Goal: Task Accomplishment & Management: Manage account settings

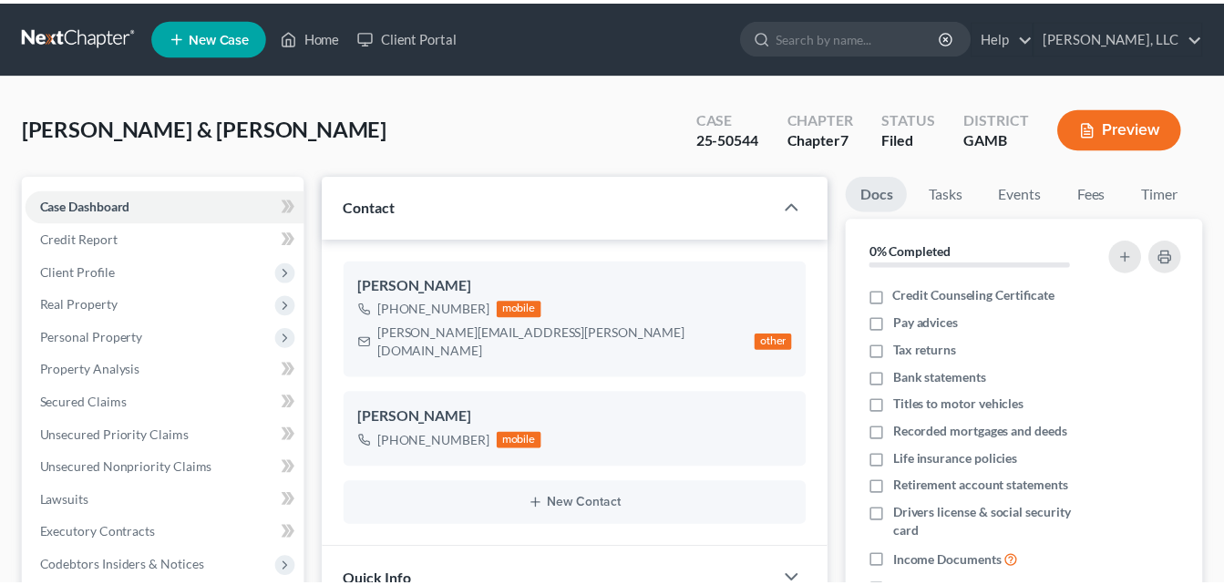
scroll to position [334, 0]
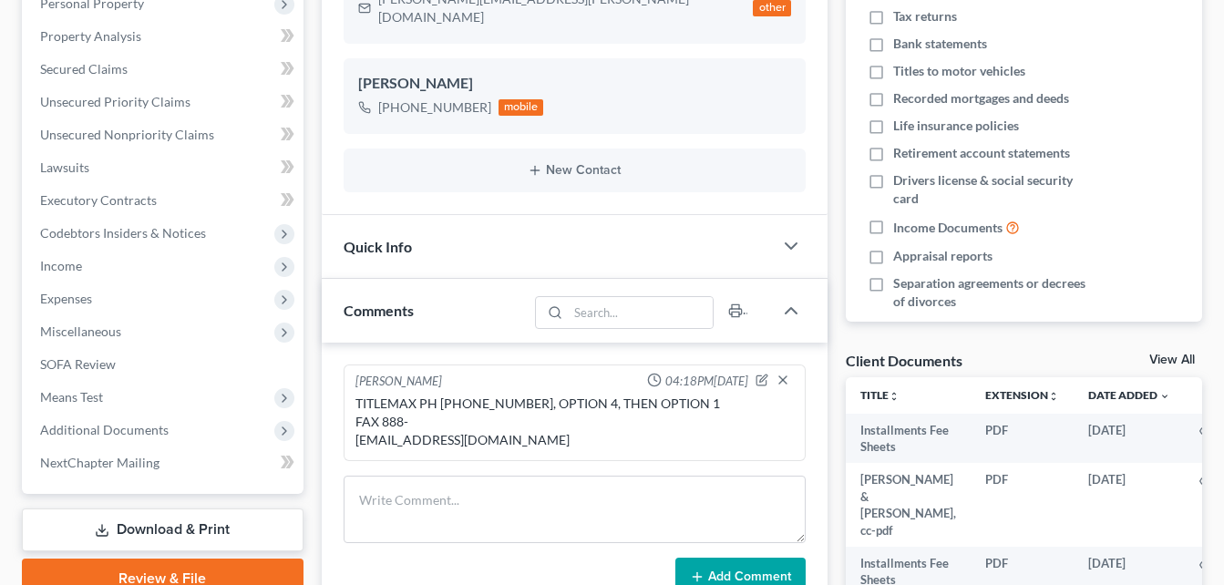
click at [307, 135] on div "Case Dashboard Payments Invoices Payments Payments Credit Report Client Profile" at bounding box center [163, 326] width 300 height 970
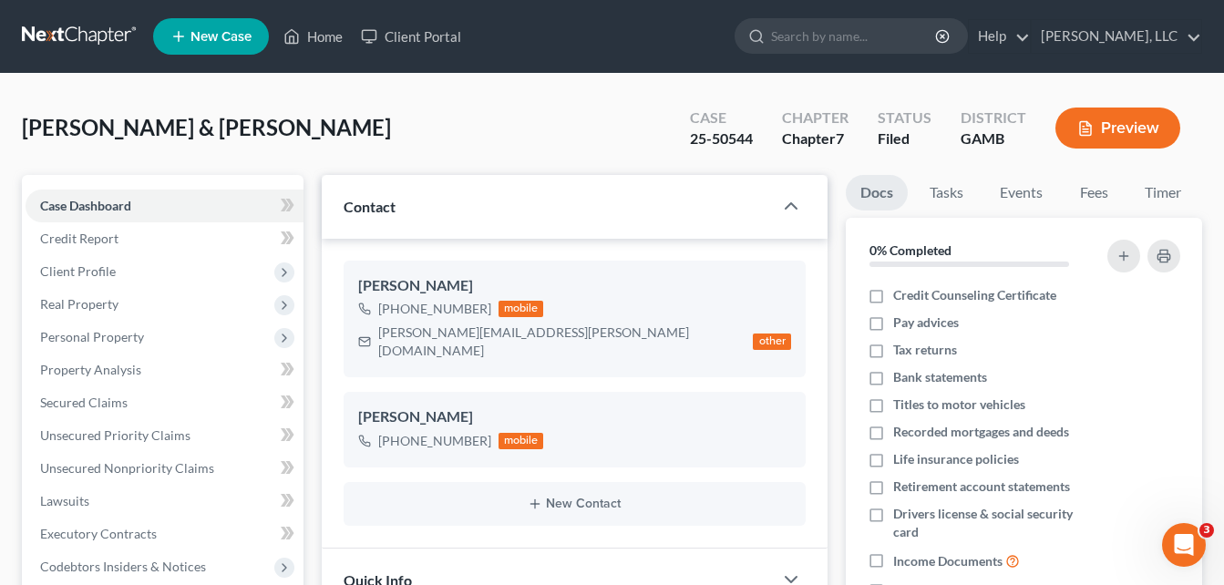
scroll to position [0, 0]
click at [323, 37] on link "Home" at bounding box center [312, 36] width 77 height 33
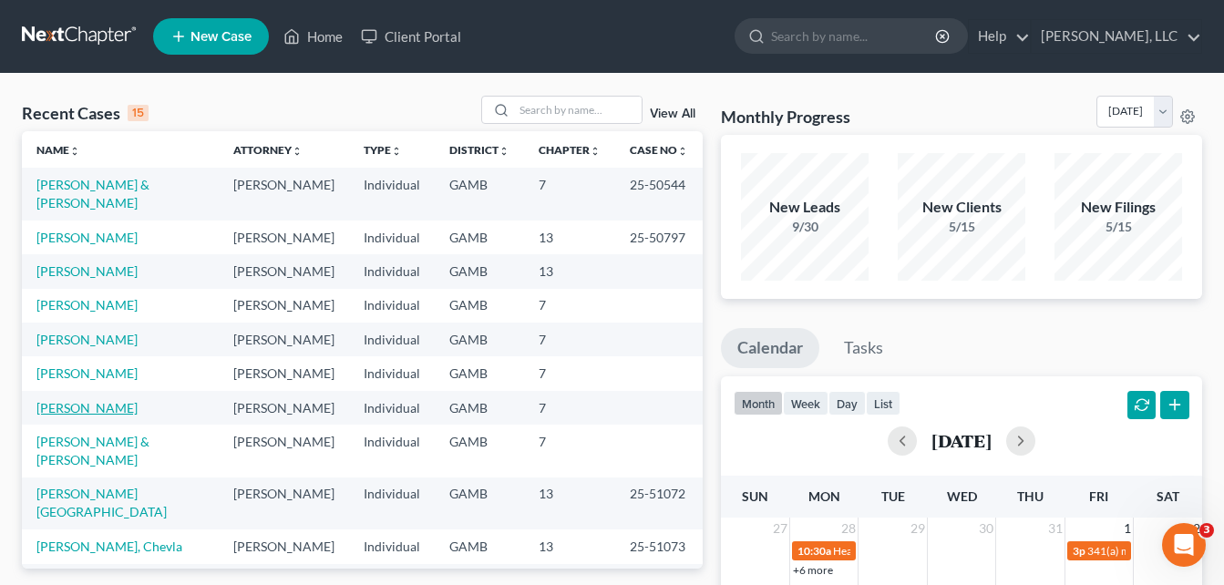
click at [58, 400] on link "[PERSON_NAME]" at bounding box center [86, 407] width 101 height 15
select select "10"
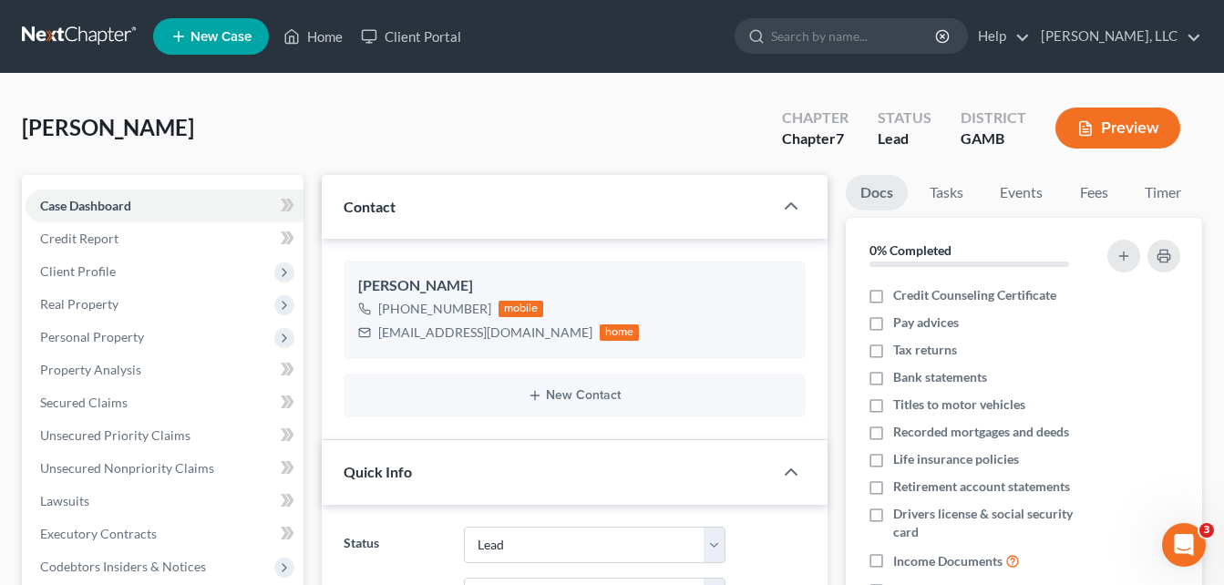
click at [337, 115] on div "[PERSON_NAME] Upgraded Chapter Chapter 7 Status Lead District [GEOGRAPHIC_DATA]…" at bounding box center [612, 135] width 1180 height 79
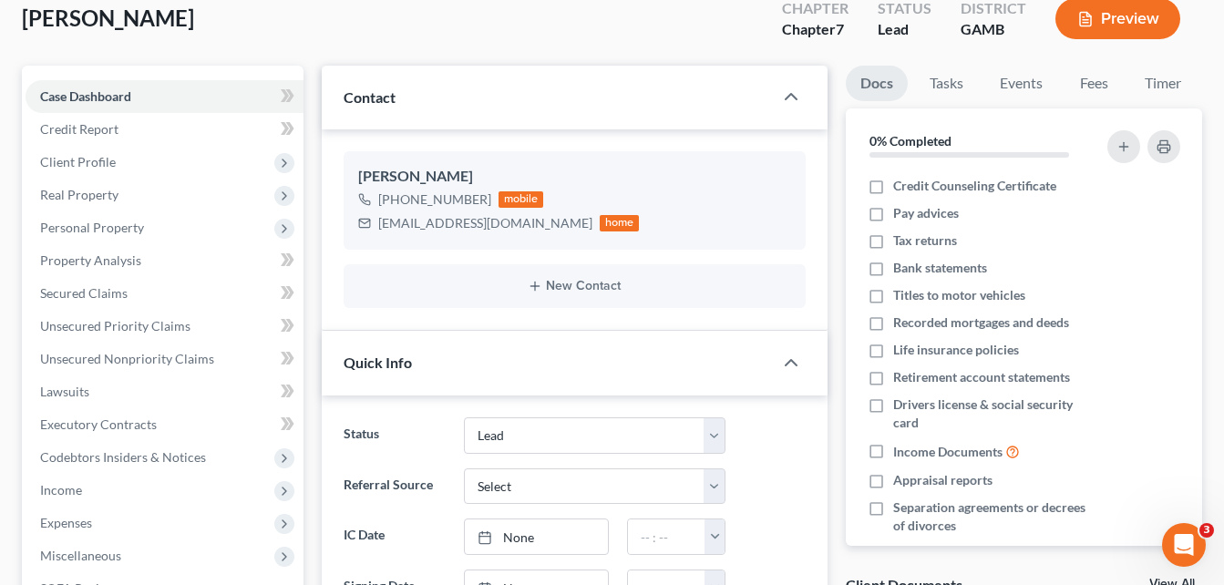
scroll to position [146, 0]
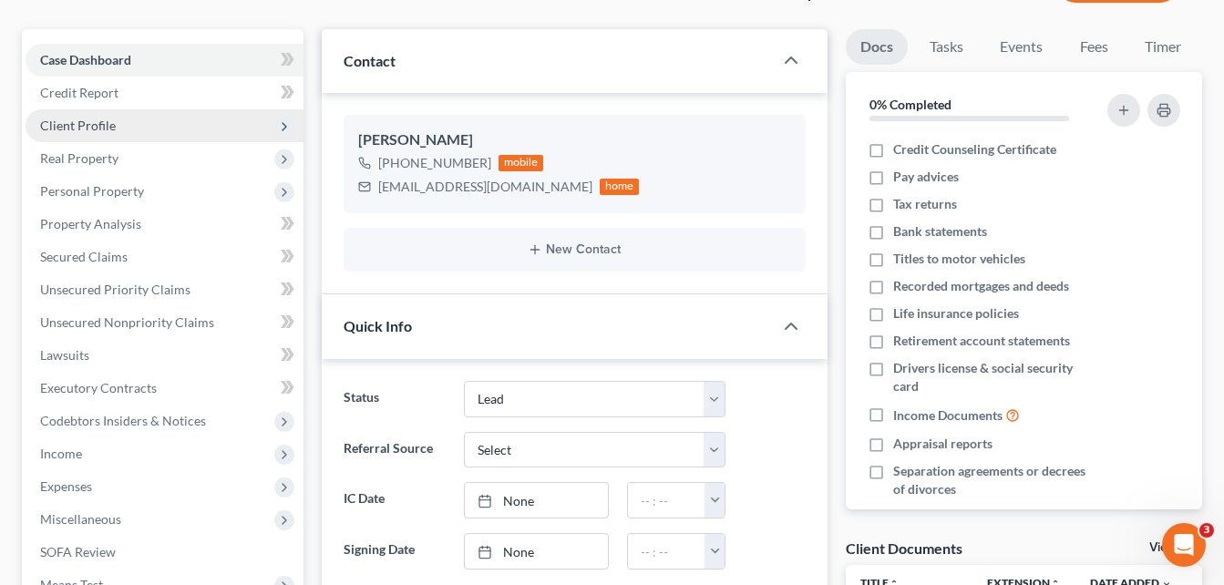
click at [96, 124] on span "Client Profile" at bounding box center [78, 125] width 76 height 15
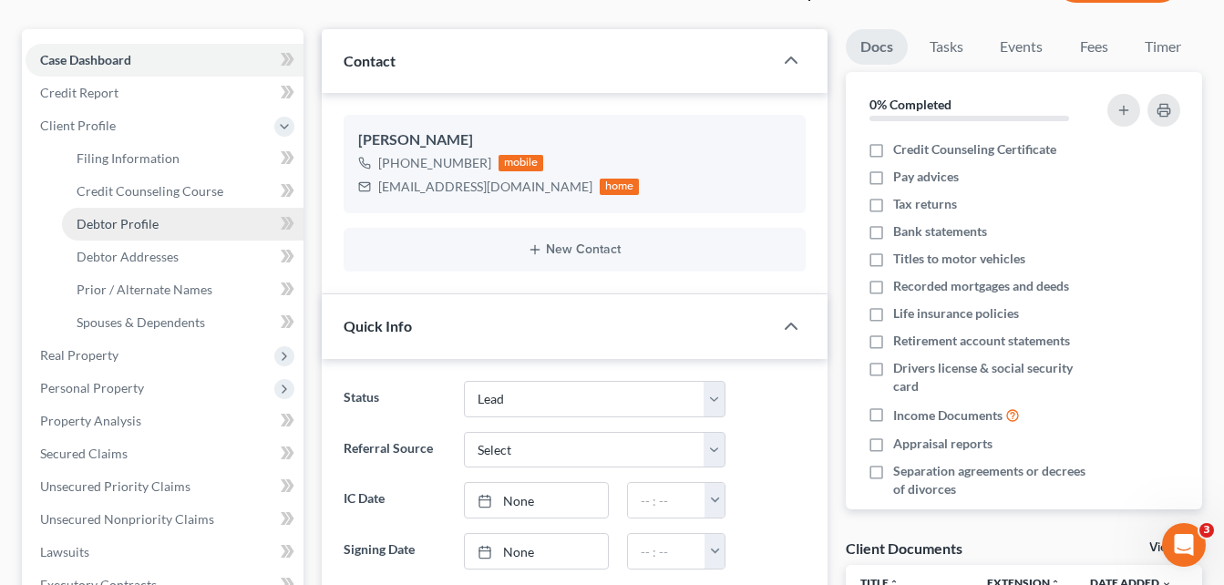
click at [132, 230] on span "Debtor Profile" at bounding box center [118, 223] width 82 height 15
select select "0"
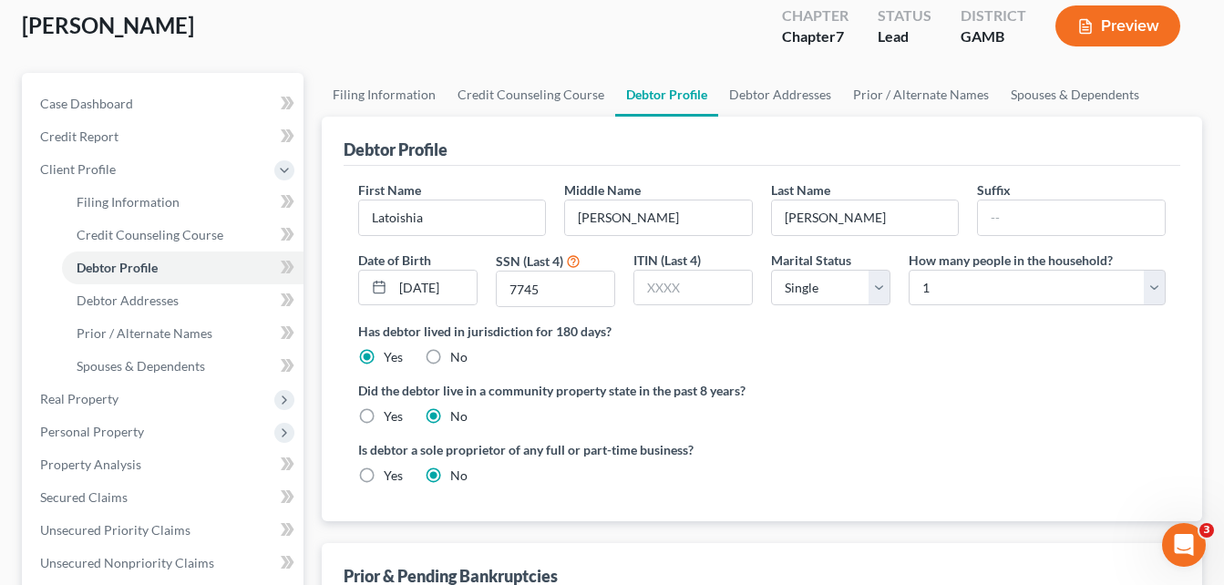
scroll to position [146, 0]
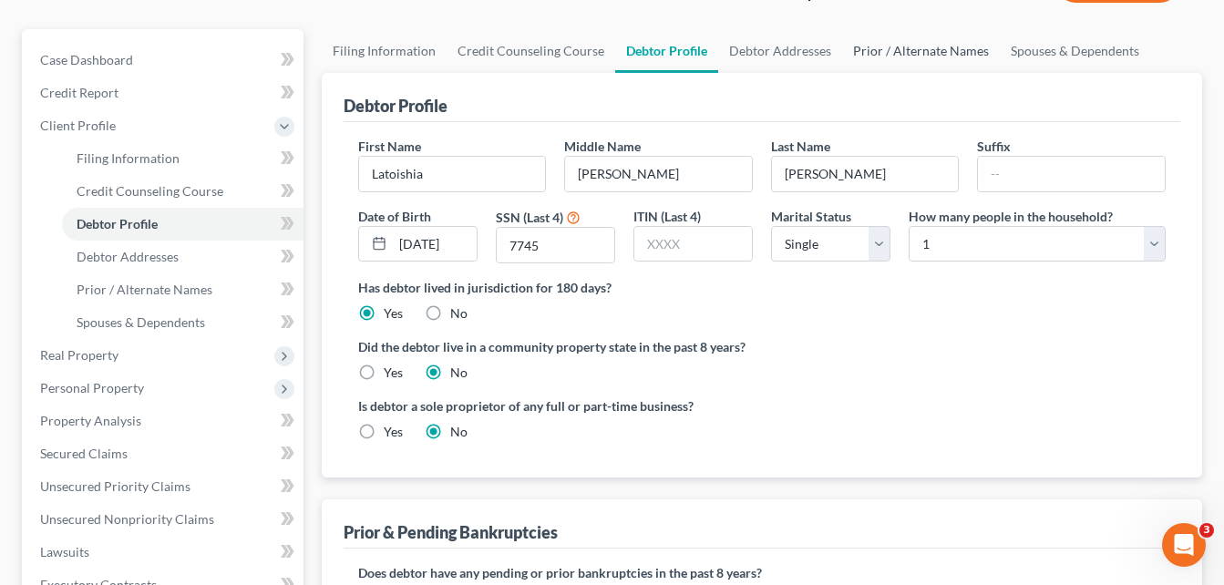
click at [919, 59] on link "Prior / Alternate Names" at bounding box center [921, 51] width 158 height 44
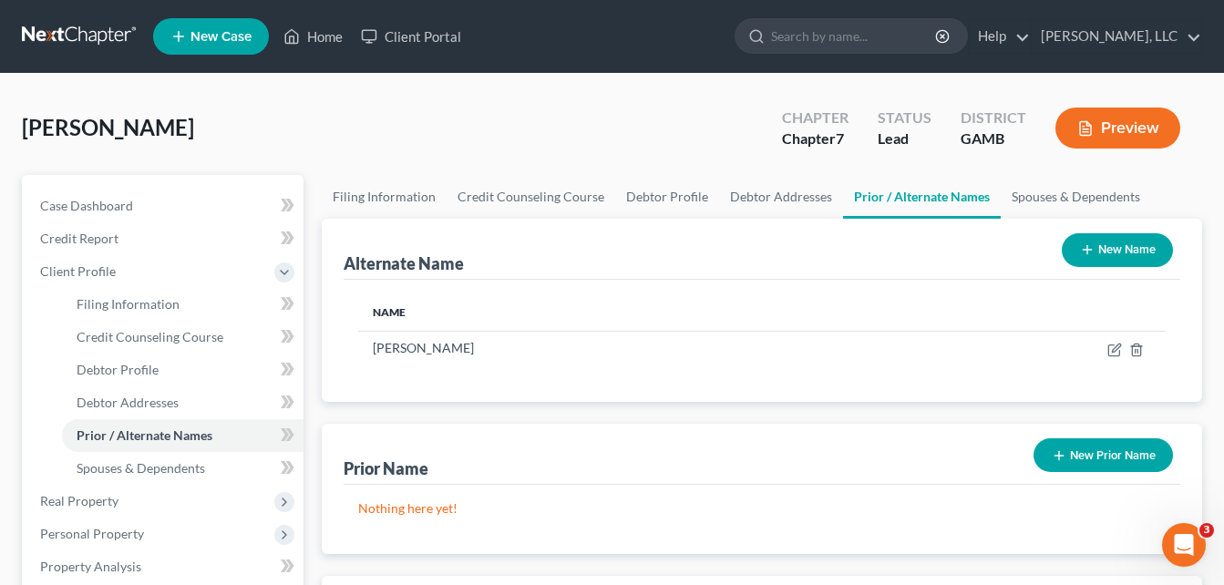
click at [305, 123] on div "[PERSON_NAME] Upgraded Chapter Chapter 7 Status Lead District [GEOGRAPHIC_DATA]…" at bounding box center [612, 135] width 1180 height 79
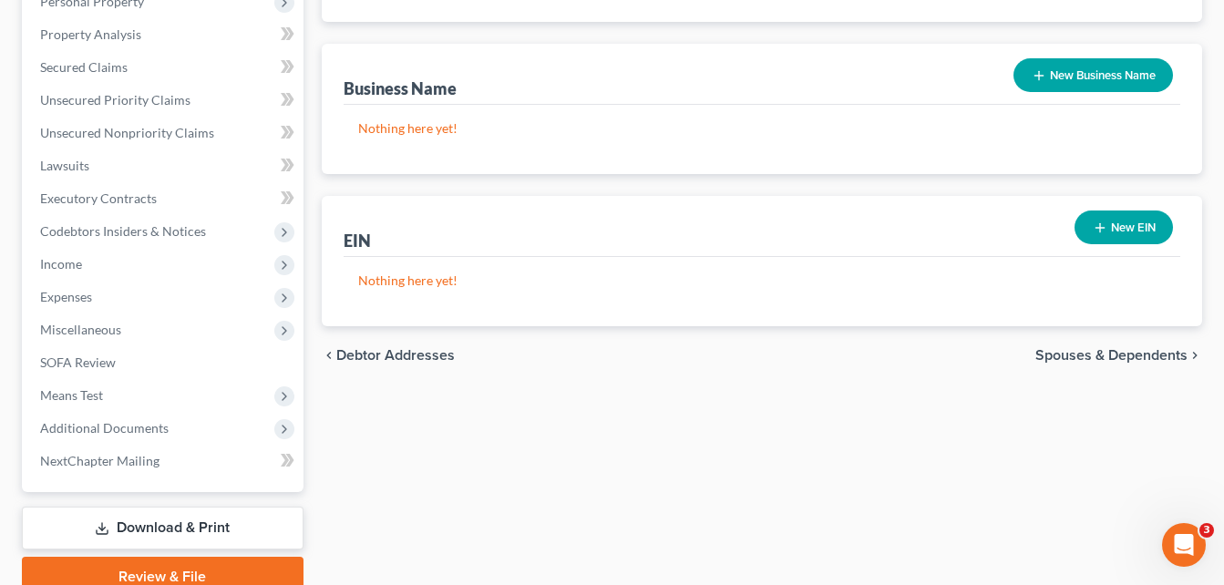
scroll to position [613, 0]
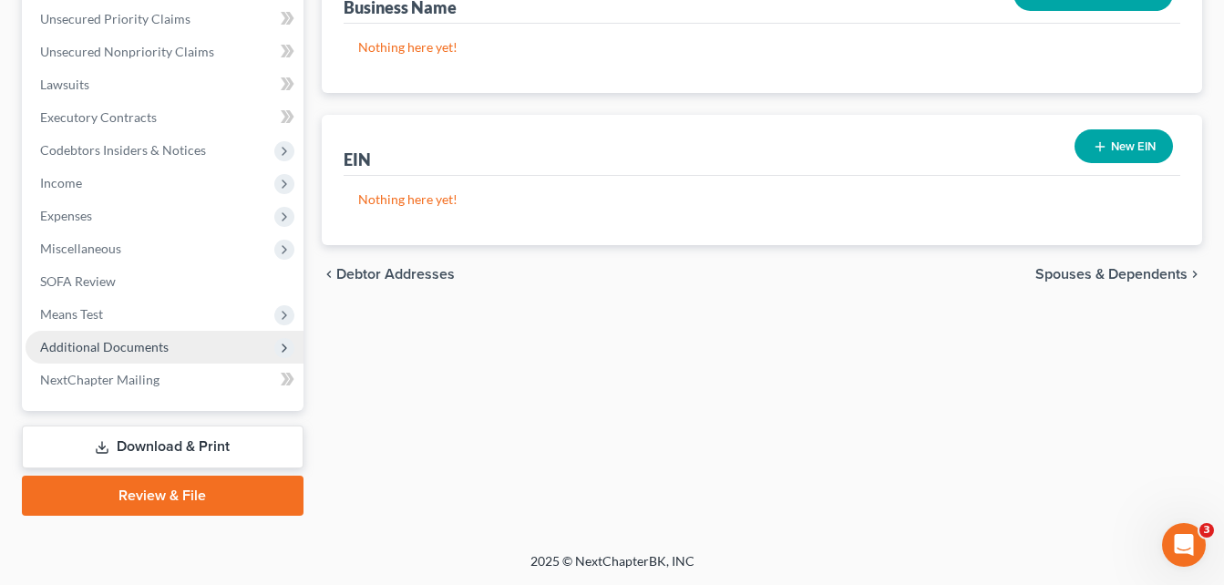
click at [82, 346] on span "Additional Documents" at bounding box center [104, 346] width 128 height 15
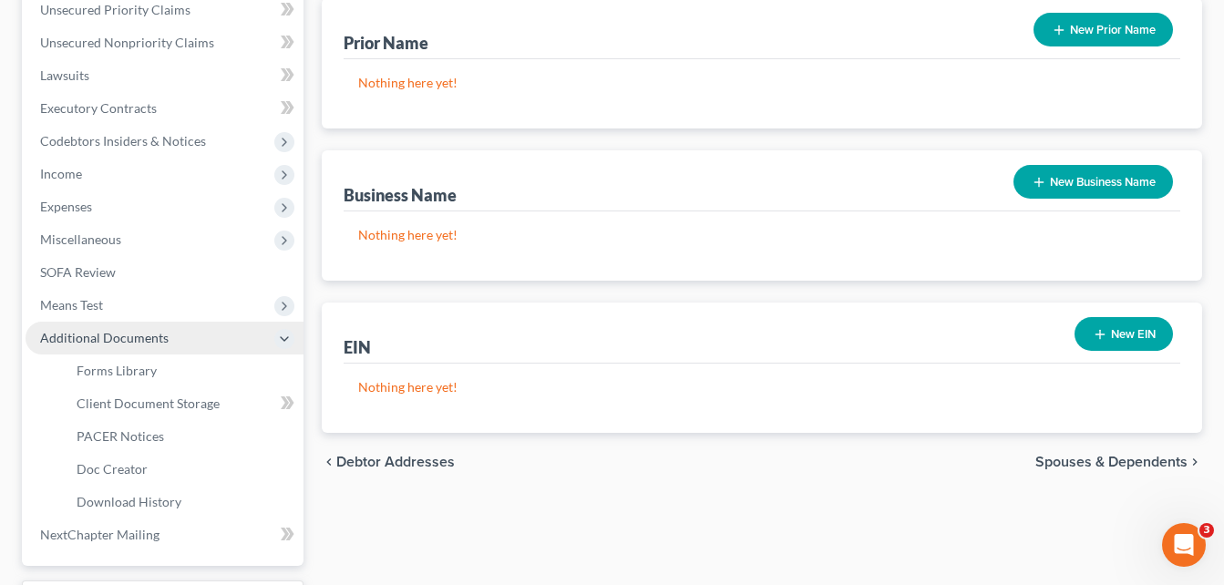
scroll to position [416, 0]
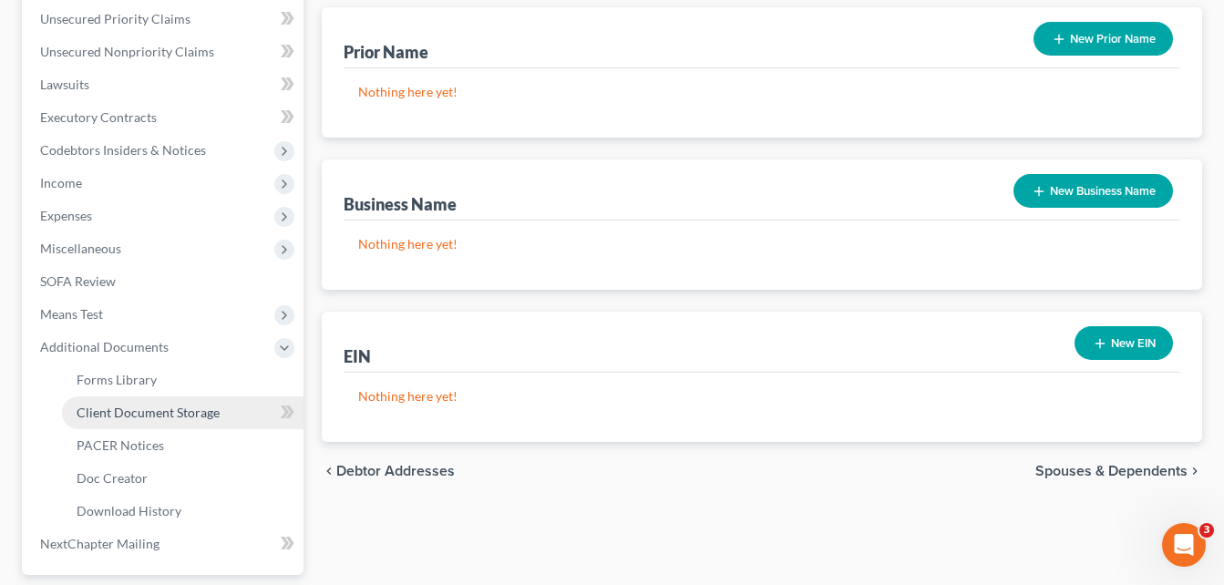
click at [116, 416] on span "Client Document Storage" at bounding box center [148, 412] width 143 height 15
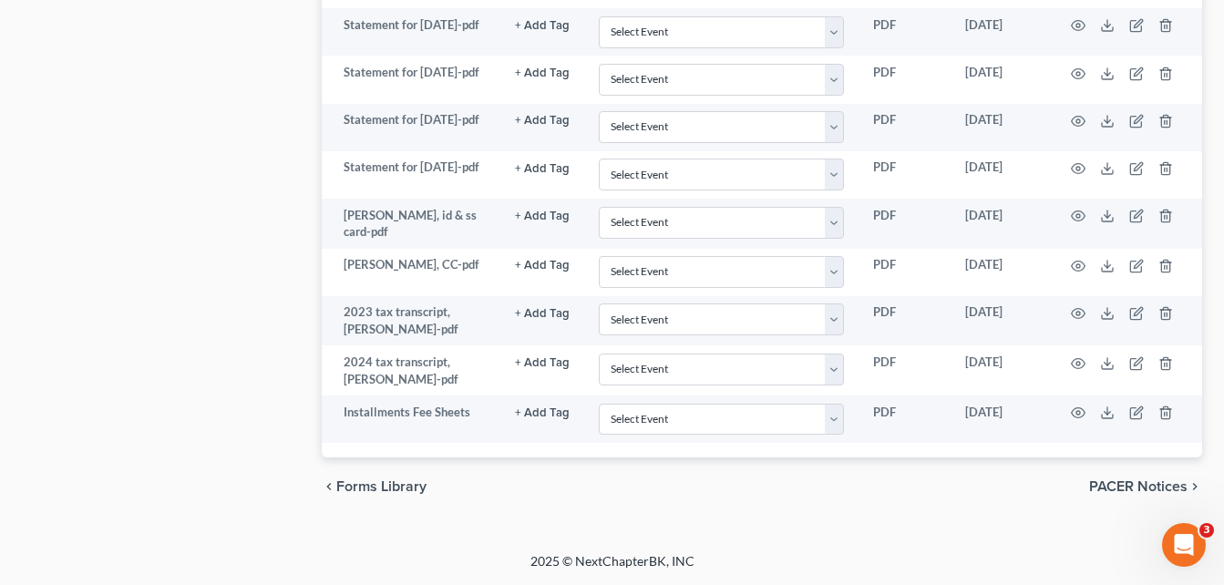
scroll to position [1812, 0]
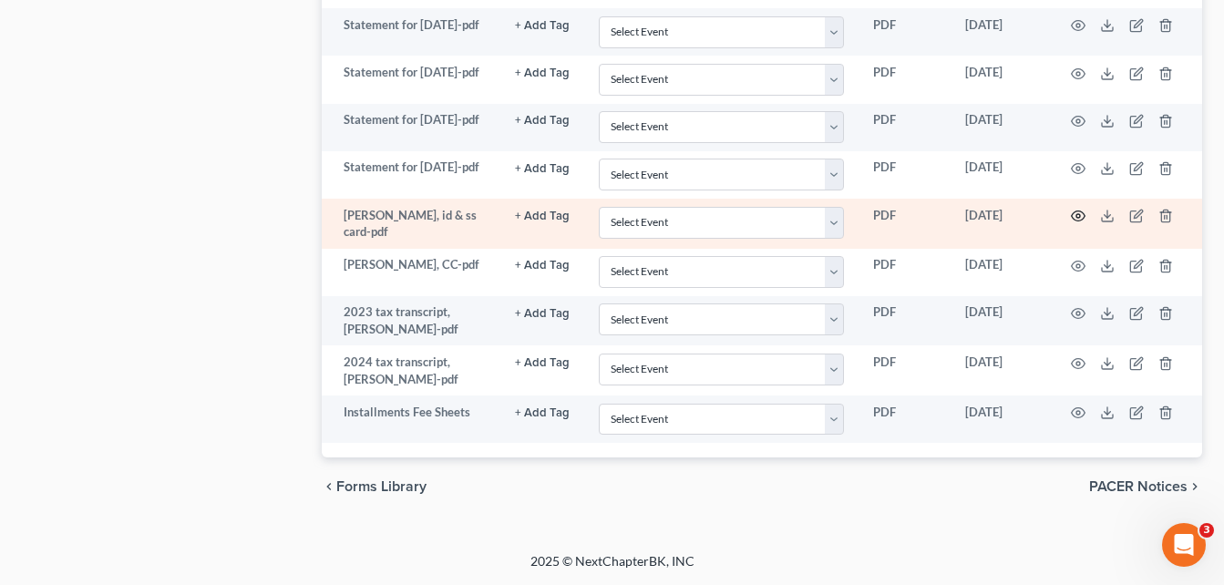
click at [1084, 217] on icon "button" at bounding box center [1079, 216] width 14 height 10
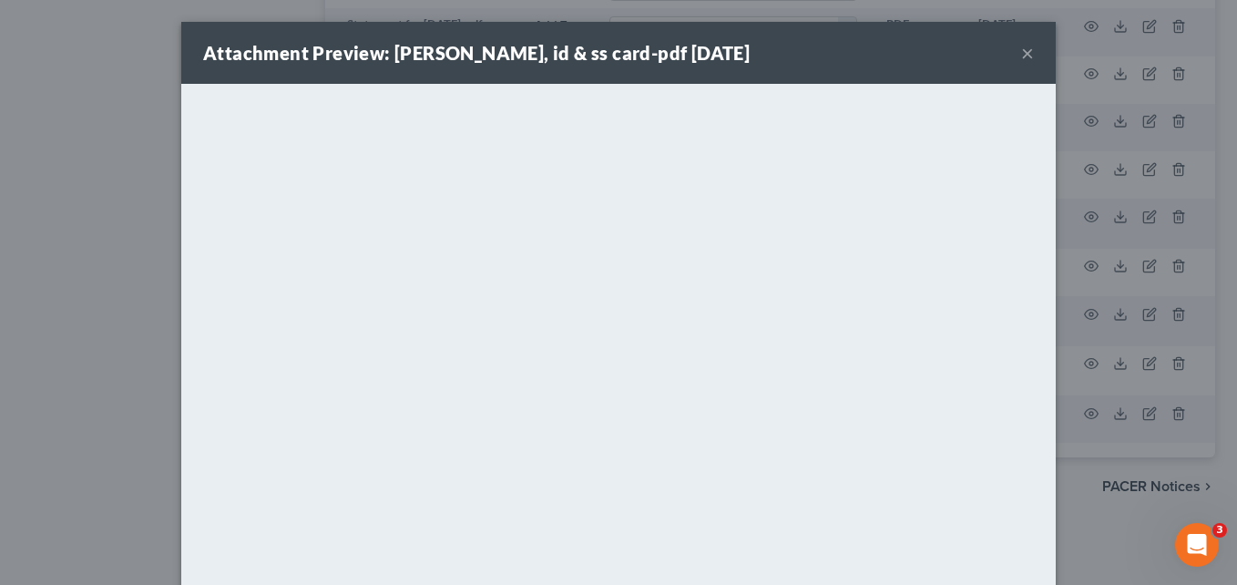
click at [142, 183] on div "Attachment Preview: [PERSON_NAME], id & ss card-pdf [DATE] × <object ng-attr-da…" at bounding box center [618, 292] width 1237 height 585
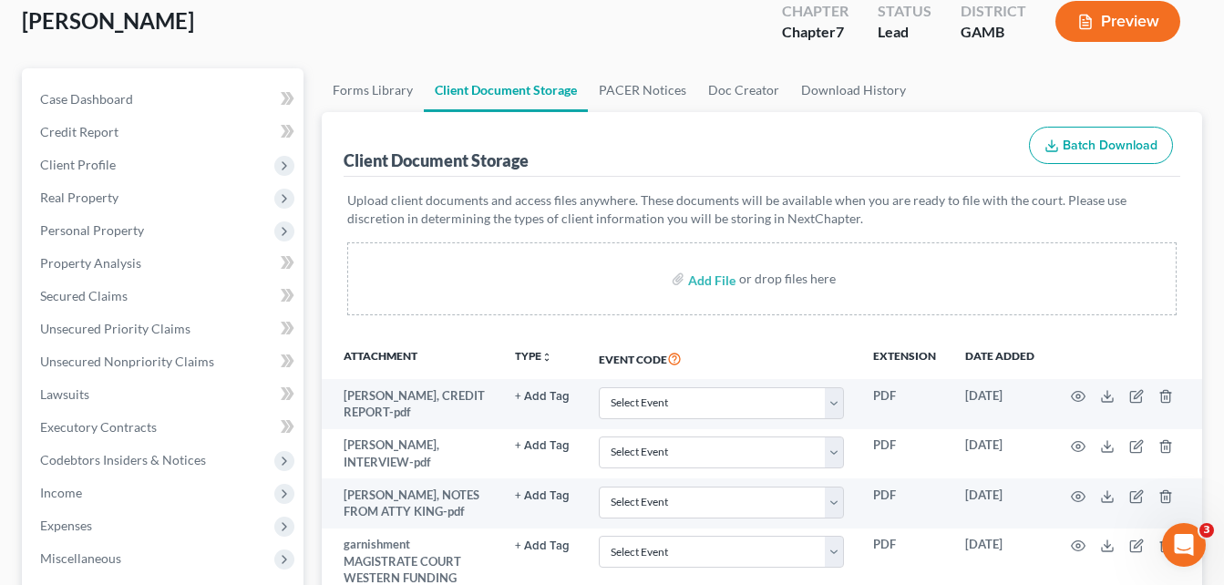
scroll to position [0, 0]
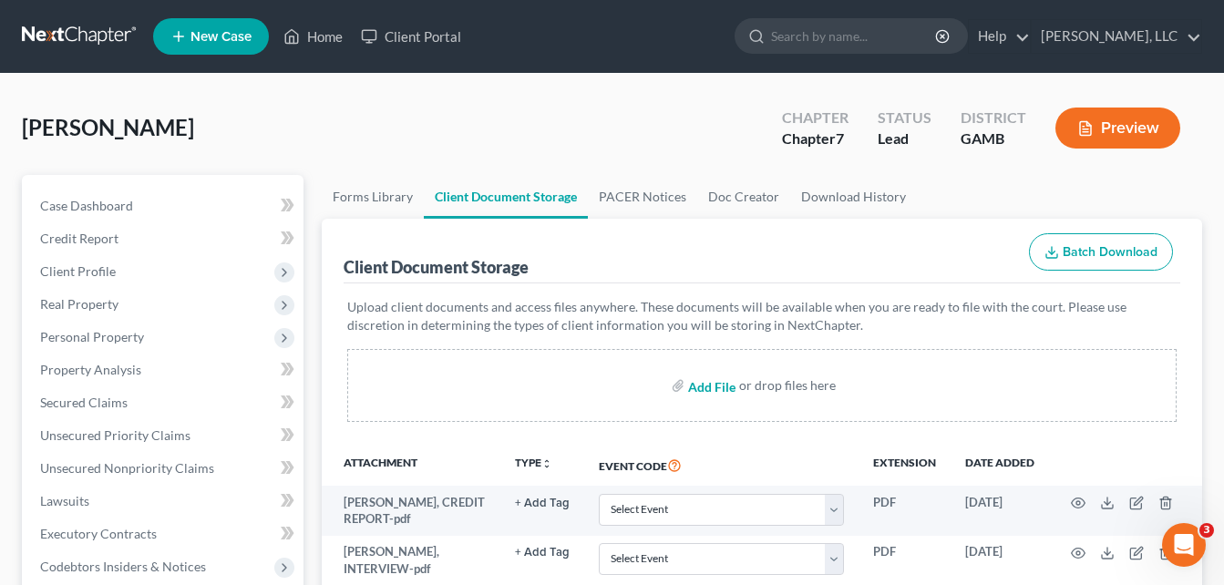
click at [708, 387] on input "file" at bounding box center [710, 385] width 44 height 33
type input "C:\fakepath\[PERSON_NAME], last 2 months stubs.pdf"
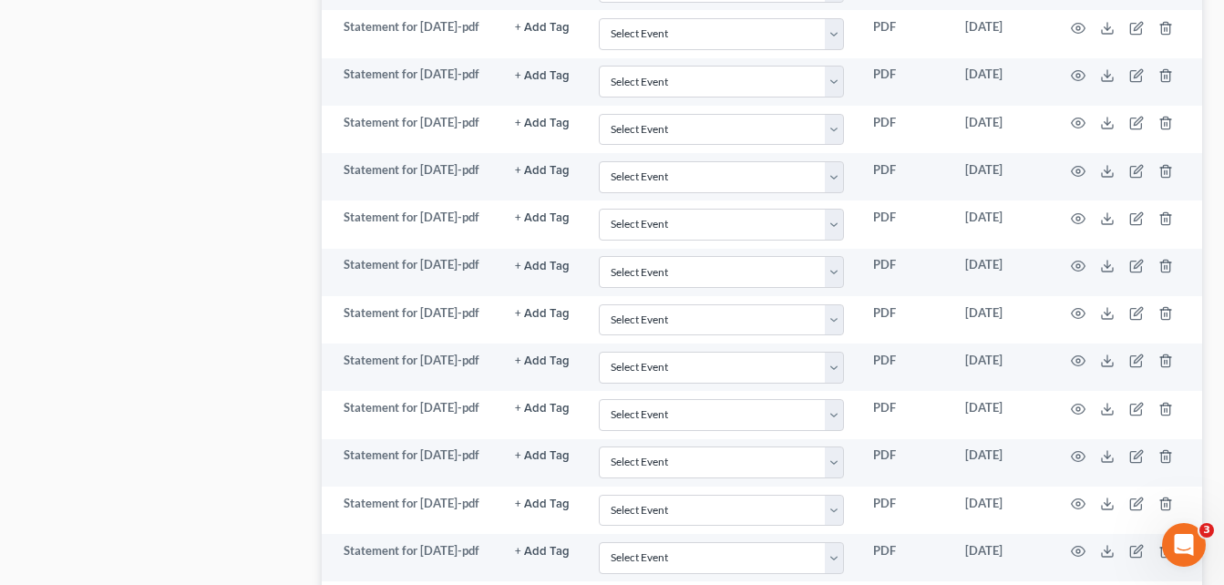
scroll to position [1312, 0]
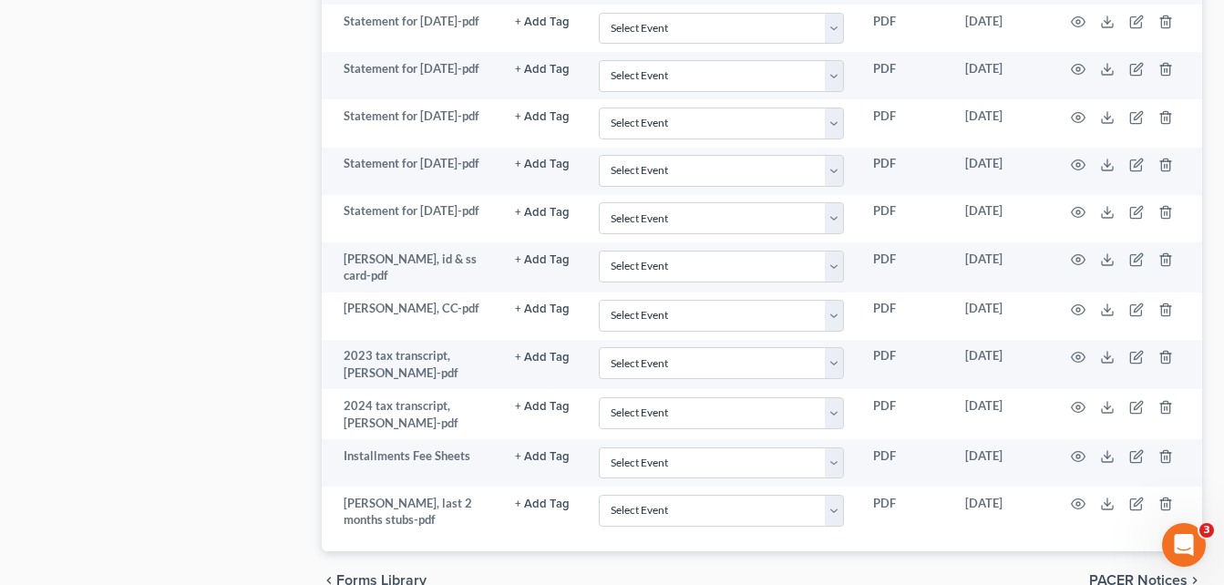
scroll to position [1862, 0]
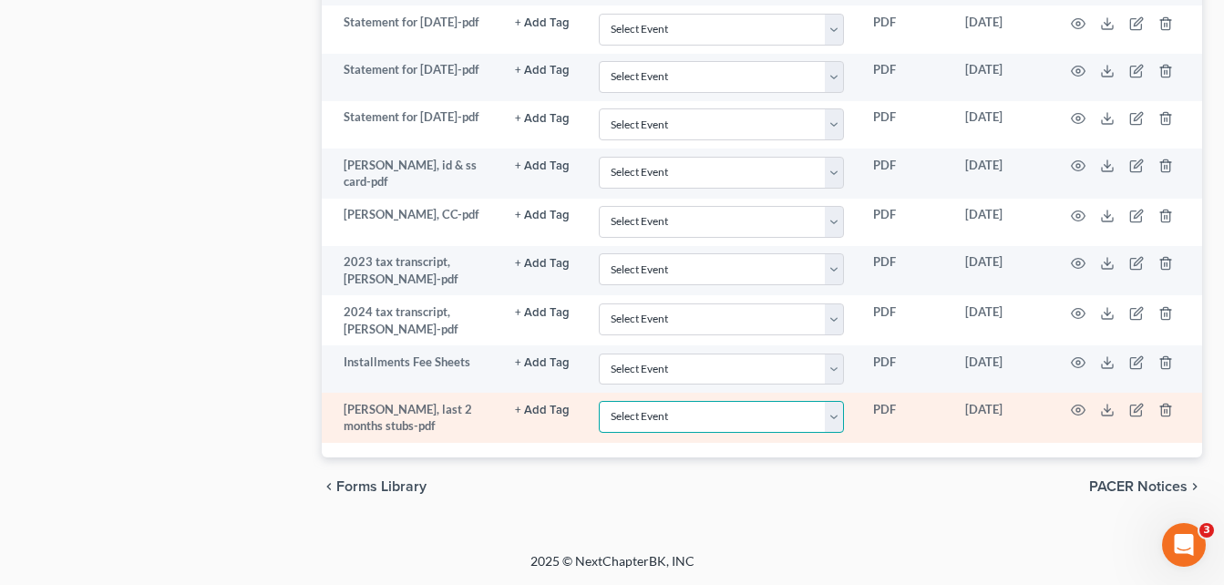
click at [834, 416] on select "Select Event 20 Largest Unsecured Creditors Amended Petition Attachment to Volu…" at bounding box center [721, 417] width 245 height 32
select select "22"
click at [599, 401] on select "Select Event 20 Largest Unsecured Creditors Amended Petition Attachment to Volu…" at bounding box center [721, 417] width 245 height 32
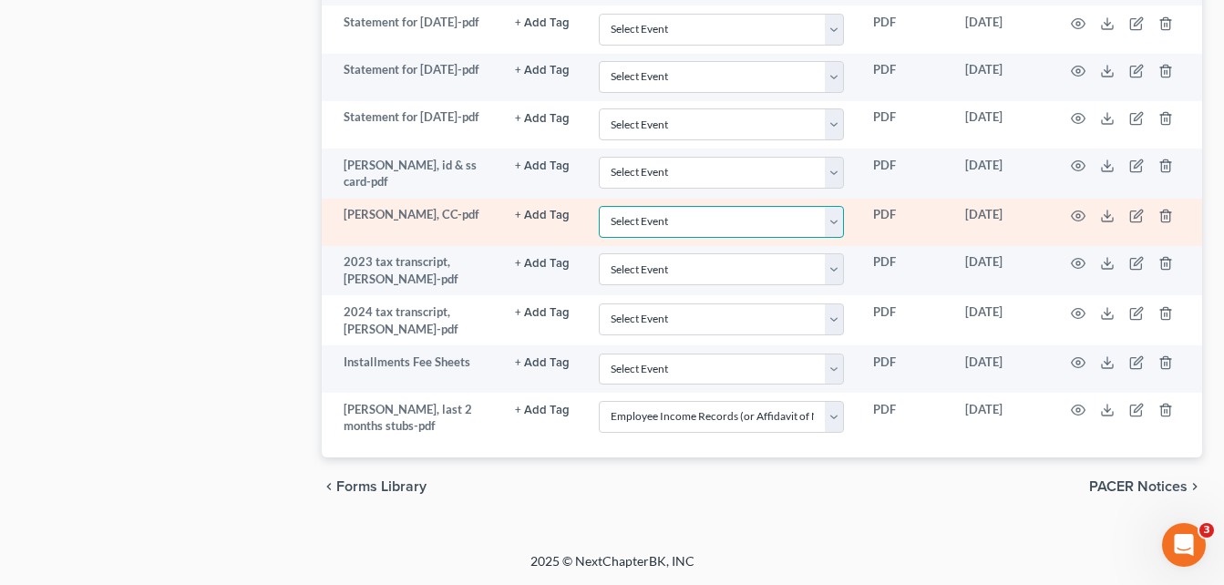
click at [735, 219] on select "Select Event 20 Largest Unsecured Creditors Amended Petition Attachment to Volu…" at bounding box center [721, 222] width 245 height 32
select select "6"
click at [599, 206] on select "Select Event 20 Largest Unsecured Creditors Amended Petition Attachment to Volu…" at bounding box center [721, 222] width 245 height 32
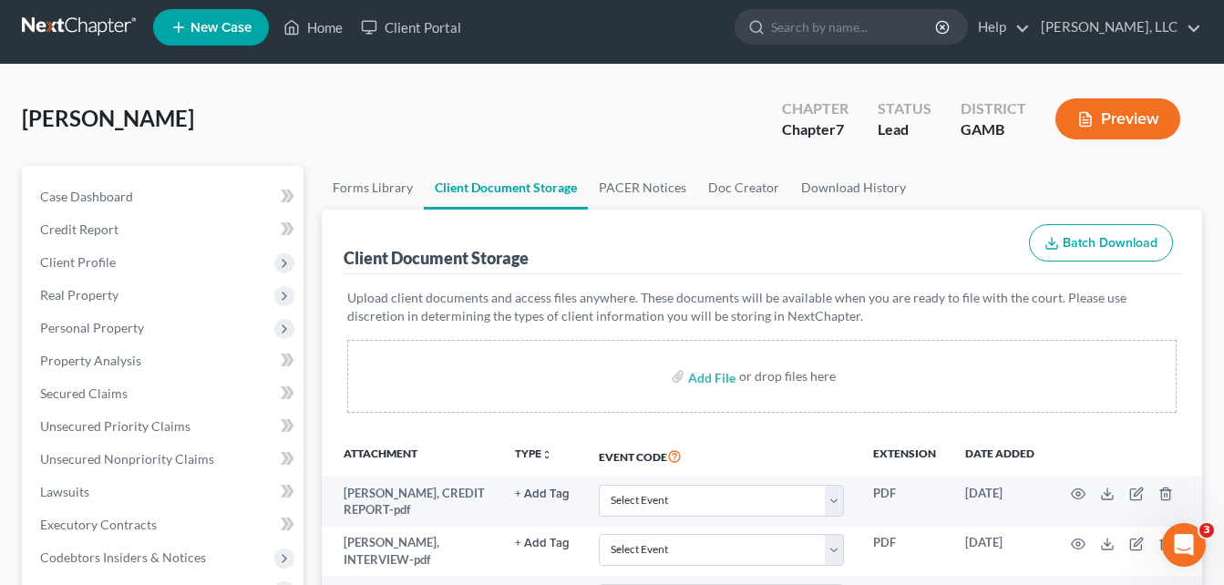
scroll to position [0, 0]
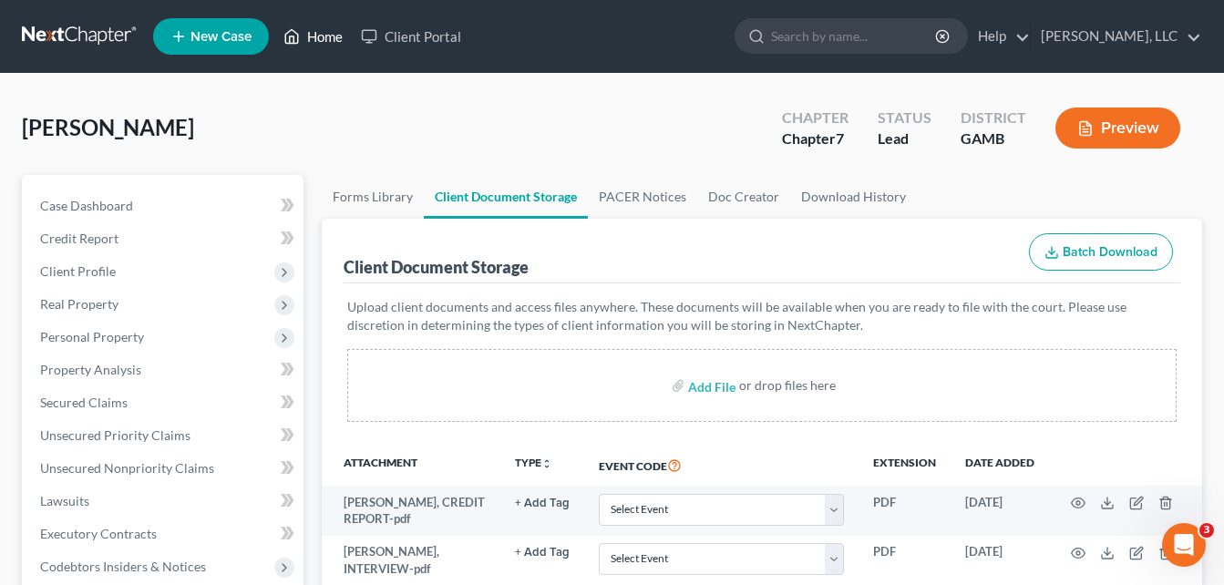
click at [322, 42] on link "Home" at bounding box center [312, 36] width 77 height 33
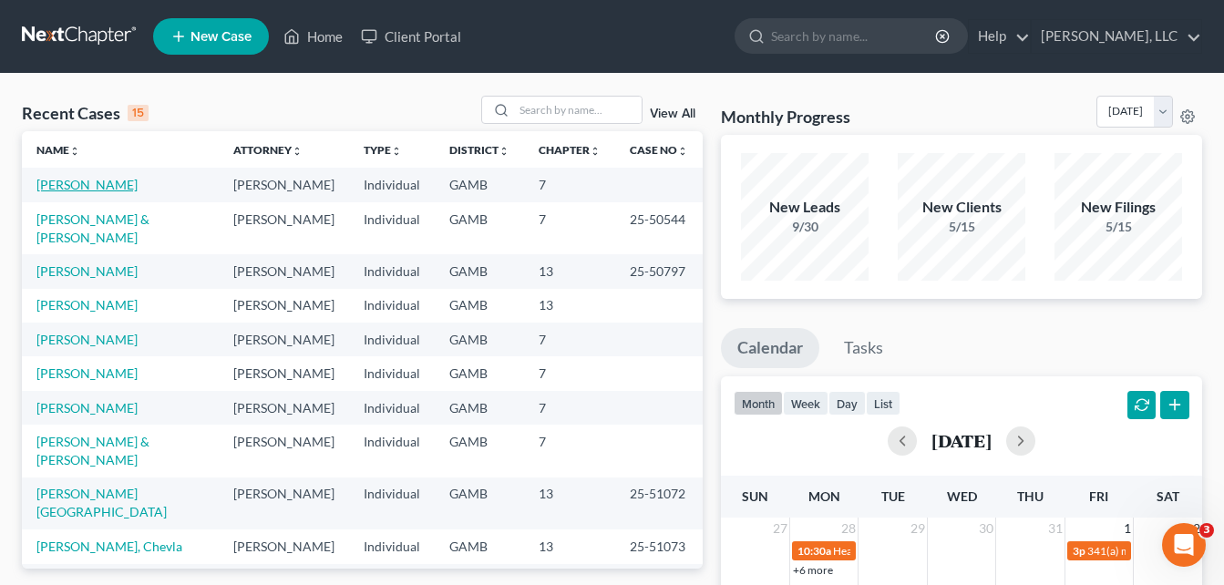
click at [95, 186] on link "[PERSON_NAME]" at bounding box center [86, 184] width 101 height 15
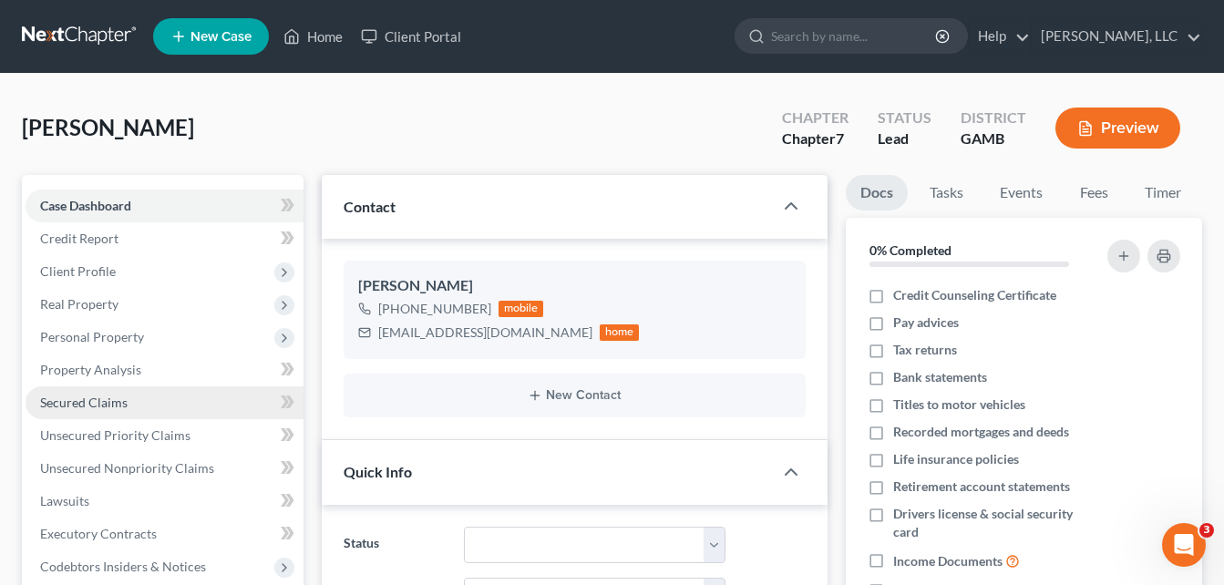
click at [88, 400] on span "Secured Claims" at bounding box center [83, 402] width 87 height 15
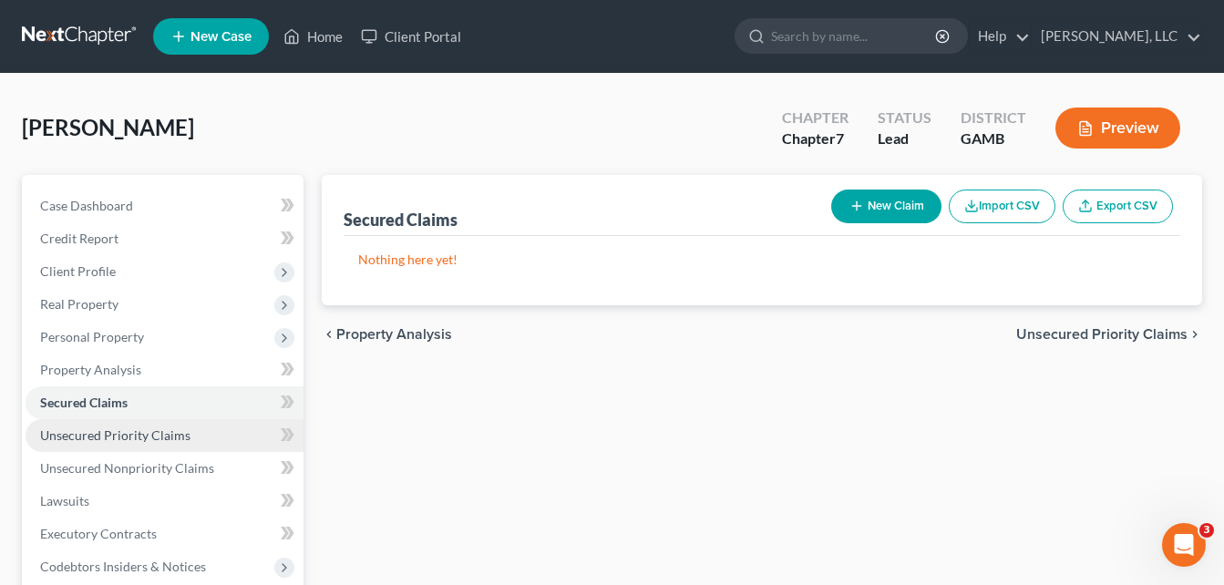
click at [119, 437] on span "Unsecured Priority Claims" at bounding box center [115, 434] width 150 height 15
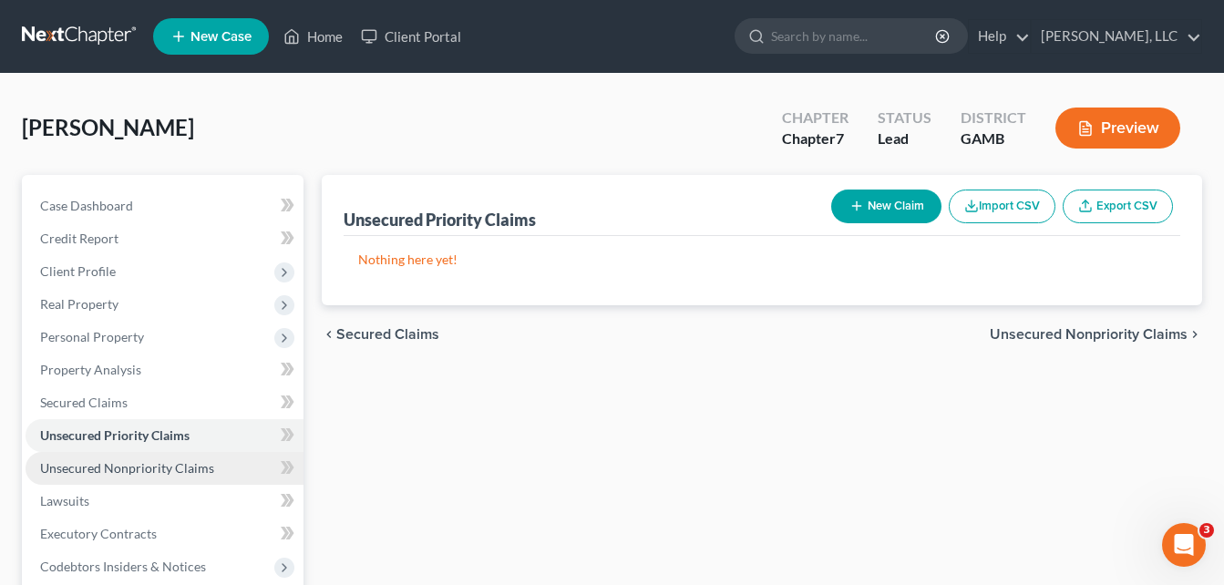
click at [96, 465] on span "Unsecured Nonpriority Claims" at bounding box center [127, 467] width 174 height 15
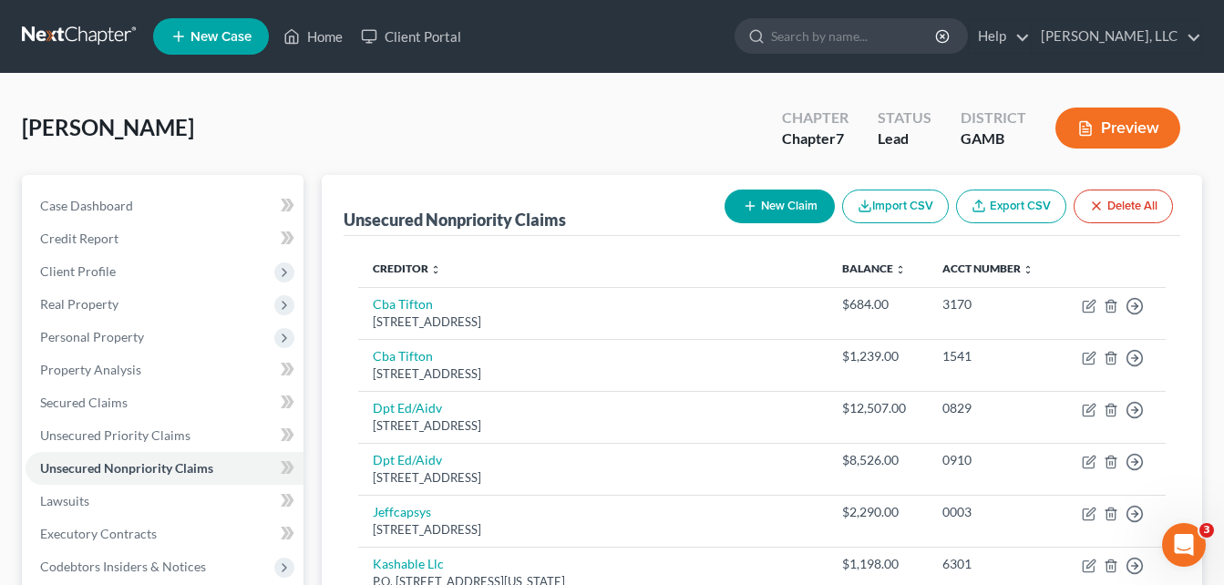
click at [324, 128] on div "[PERSON_NAME] Upgraded Chapter Chapter 7 Status Lead District [GEOGRAPHIC_DATA]…" at bounding box center [612, 135] width 1180 height 79
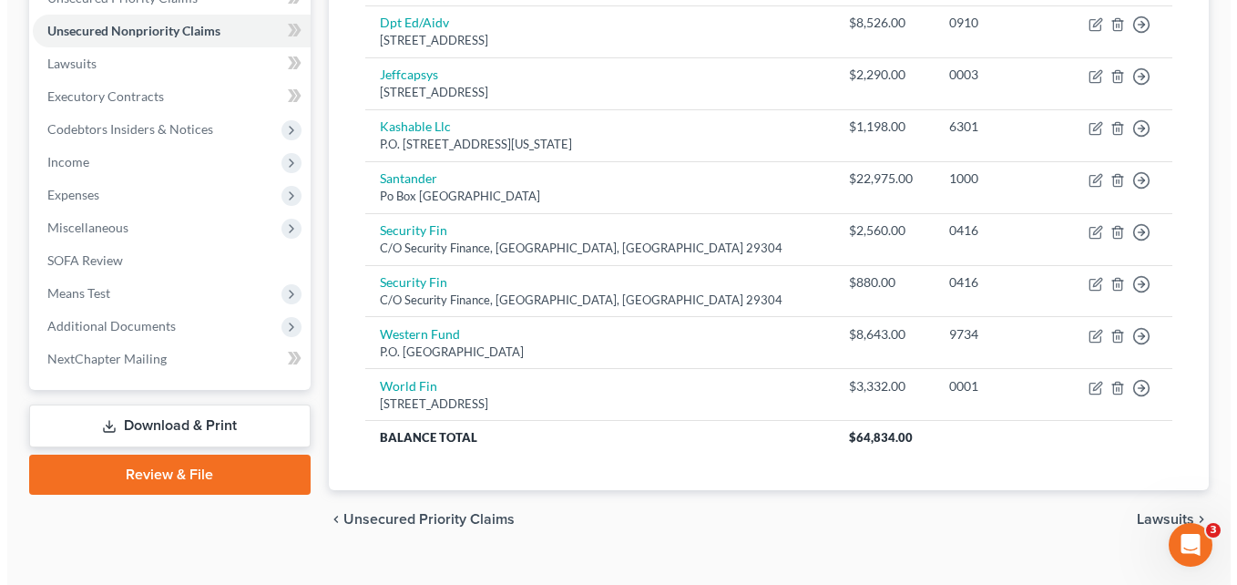
scroll to position [470, 0]
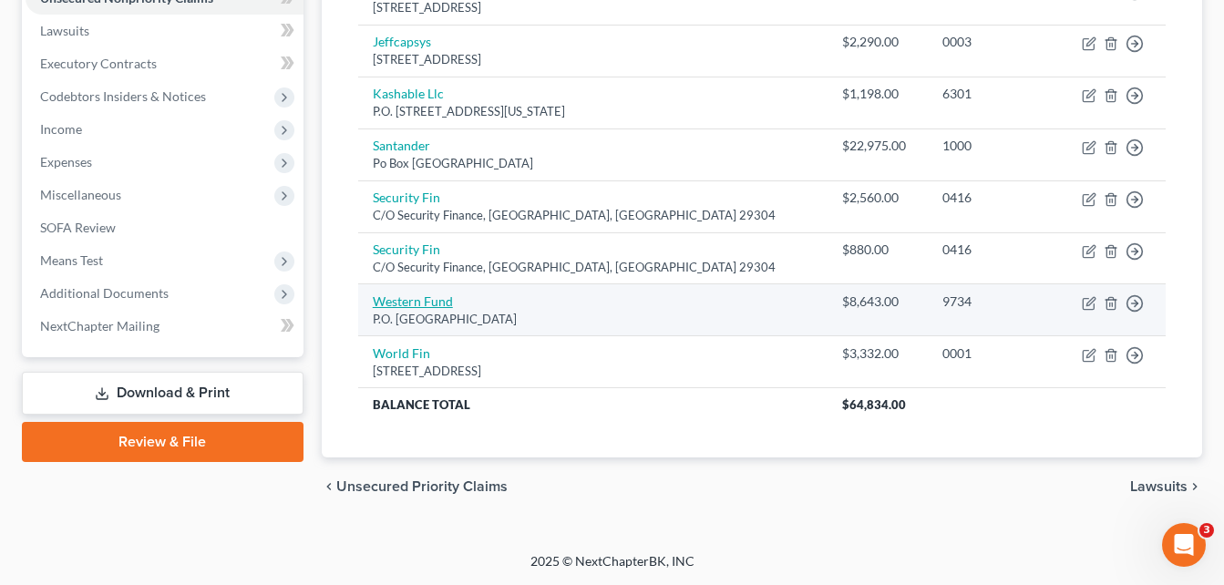
click at [428, 298] on link "Western Fund" at bounding box center [413, 300] width 80 height 15
select select "31"
select select "0"
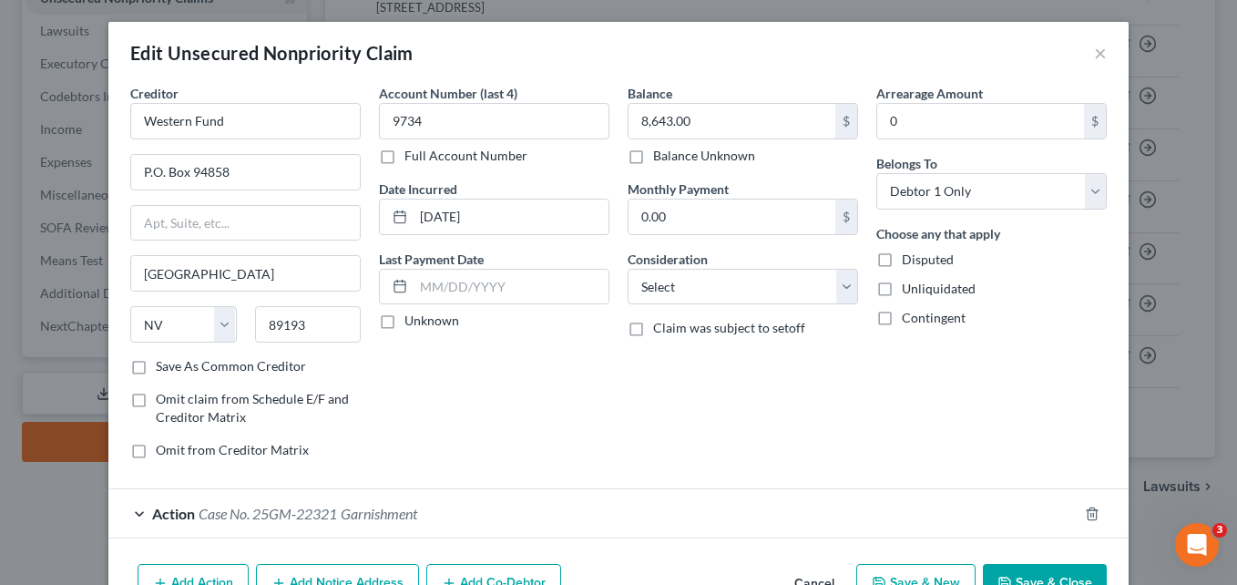
click at [523, 382] on div "Account Number (last 4) 9734 Full Account Number Date Incurred [DATE] Last Paym…" at bounding box center [494, 279] width 249 height 390
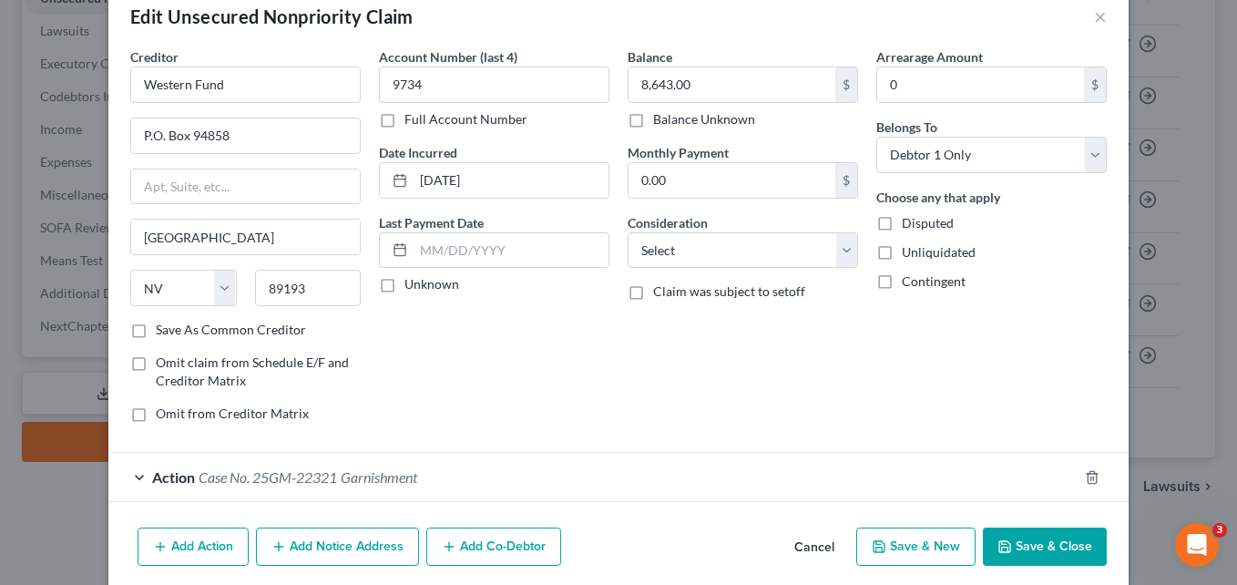
scroll to position [106, 0]
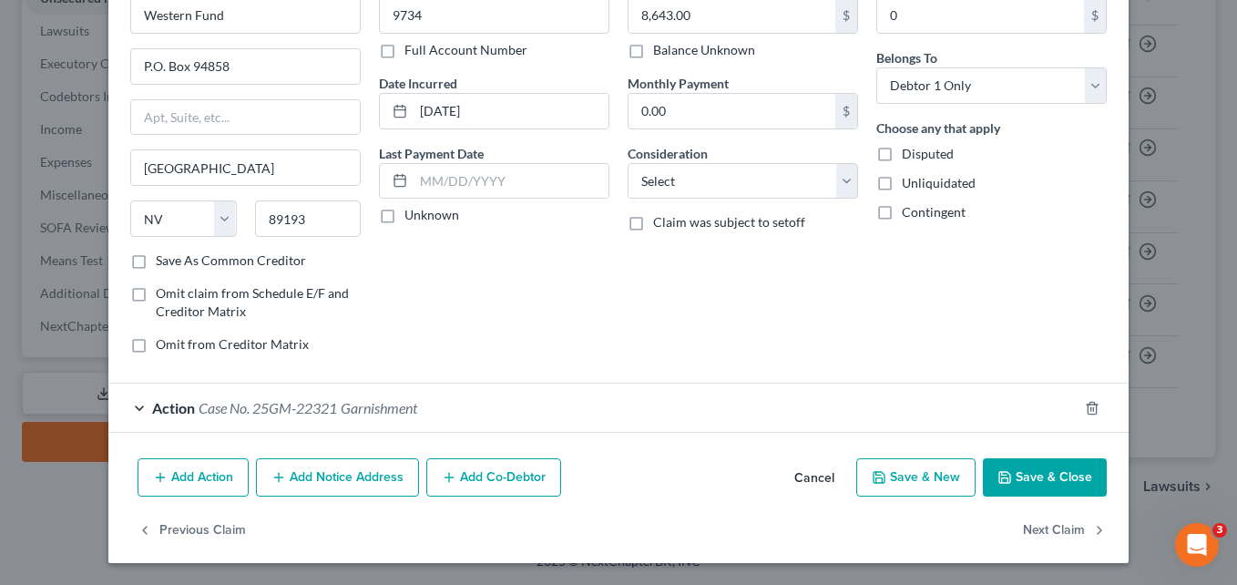
click at [310, 487] on button "Add Notice Address" at bounding box center [337, 477] width 163 height 38
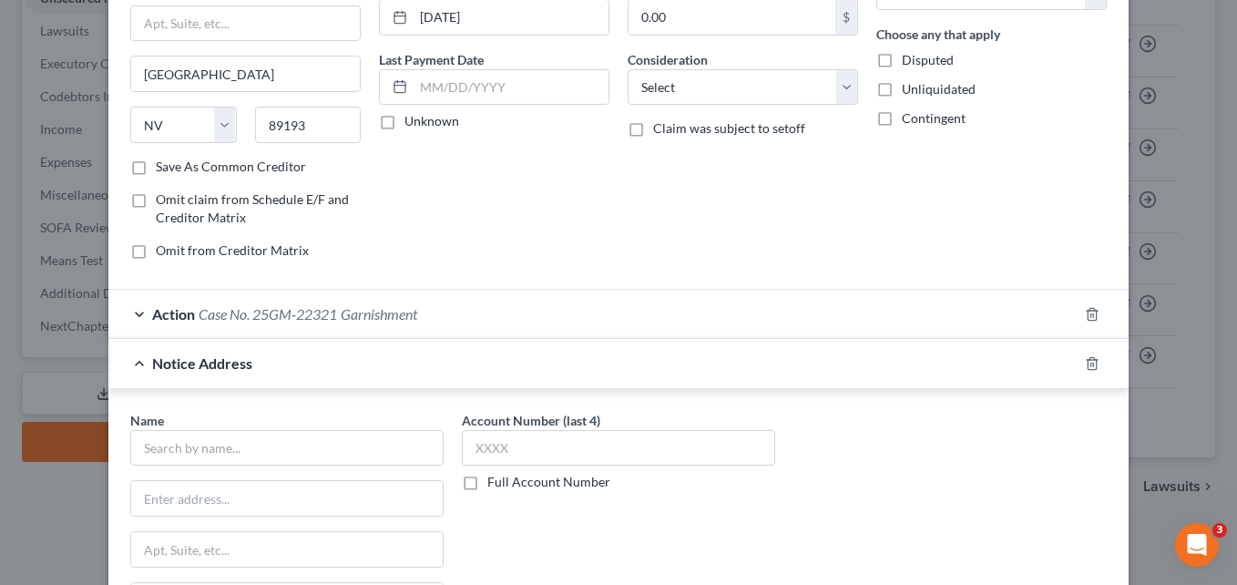
scroll to position [215, 0]
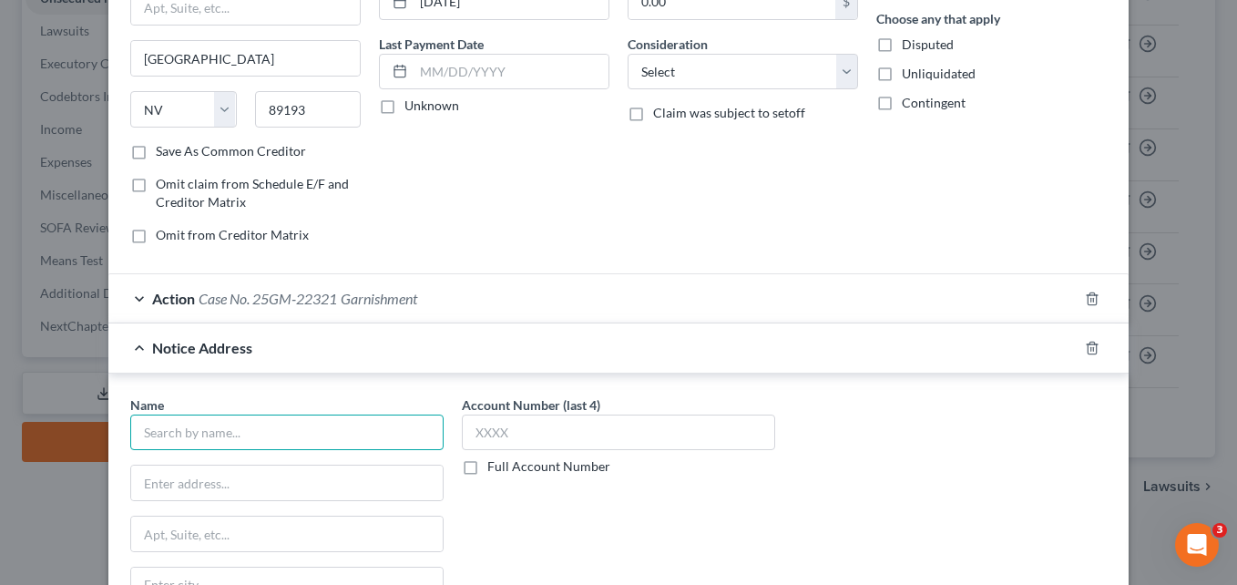
click at [298, 433] on input "text" at bounding box center [286, 433] width 313 height 36
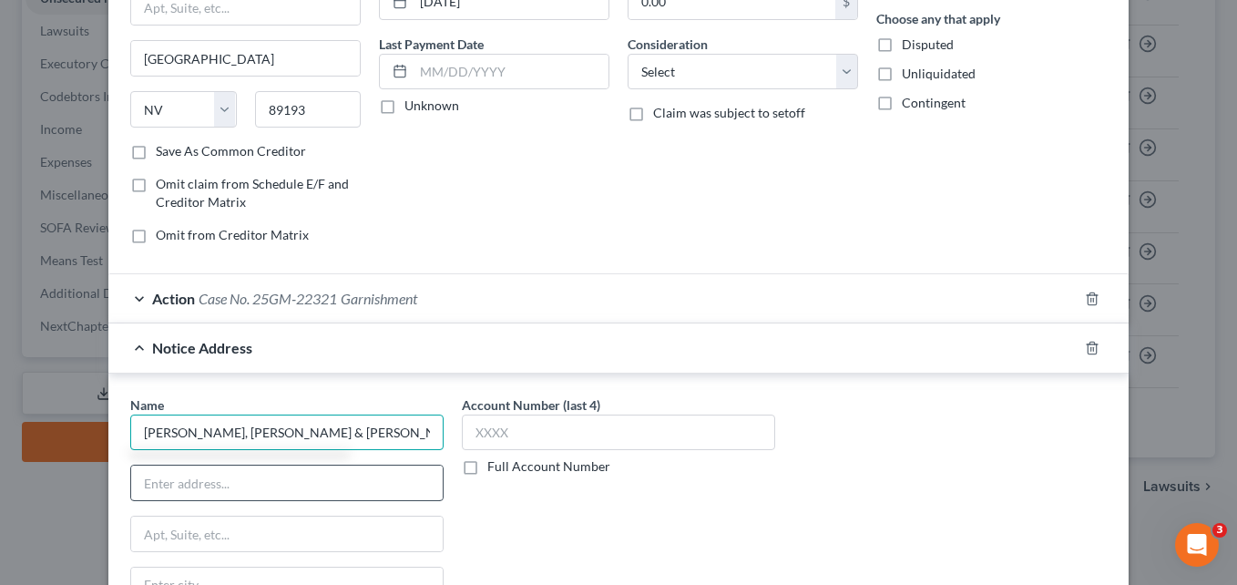
type input "[PERSON_NAME], [PERSON_NAME] & [PERSON_NAME]"
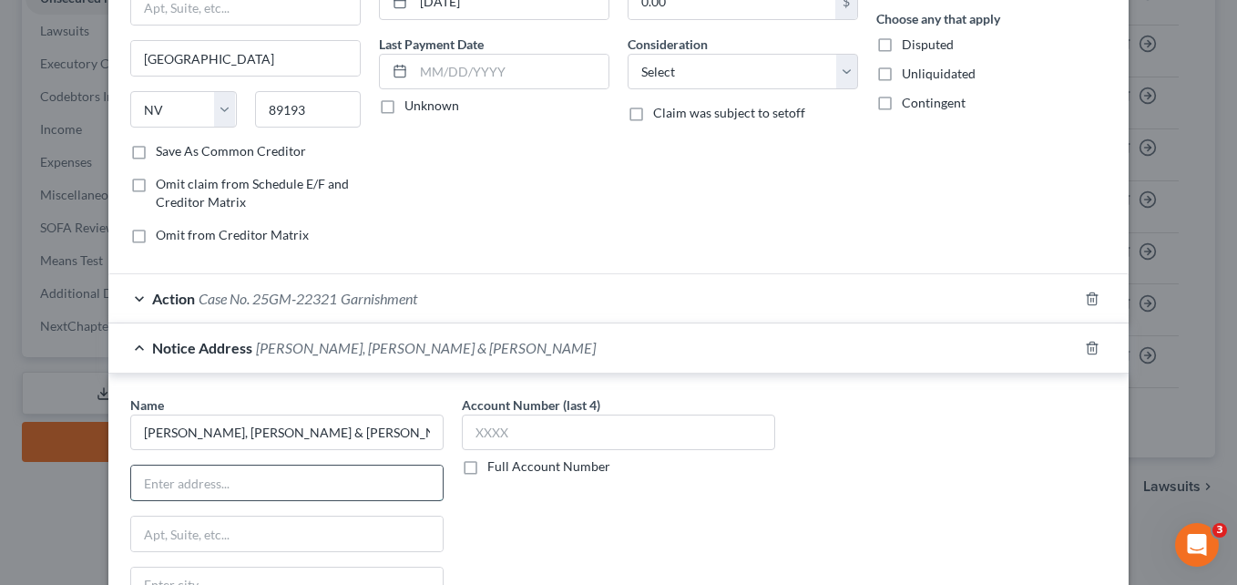
click at [266, 485] on input "text" at bounding box center [287, 483] width 312 height 35
type input "[STREET_ADDRESS]"
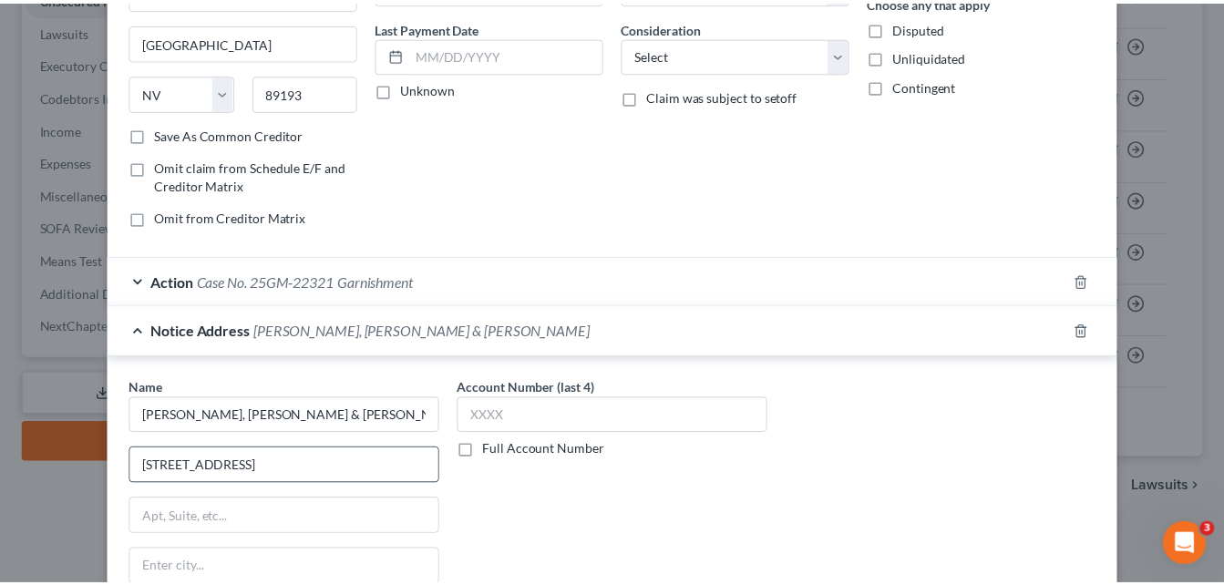
scroll to position [498, 0]
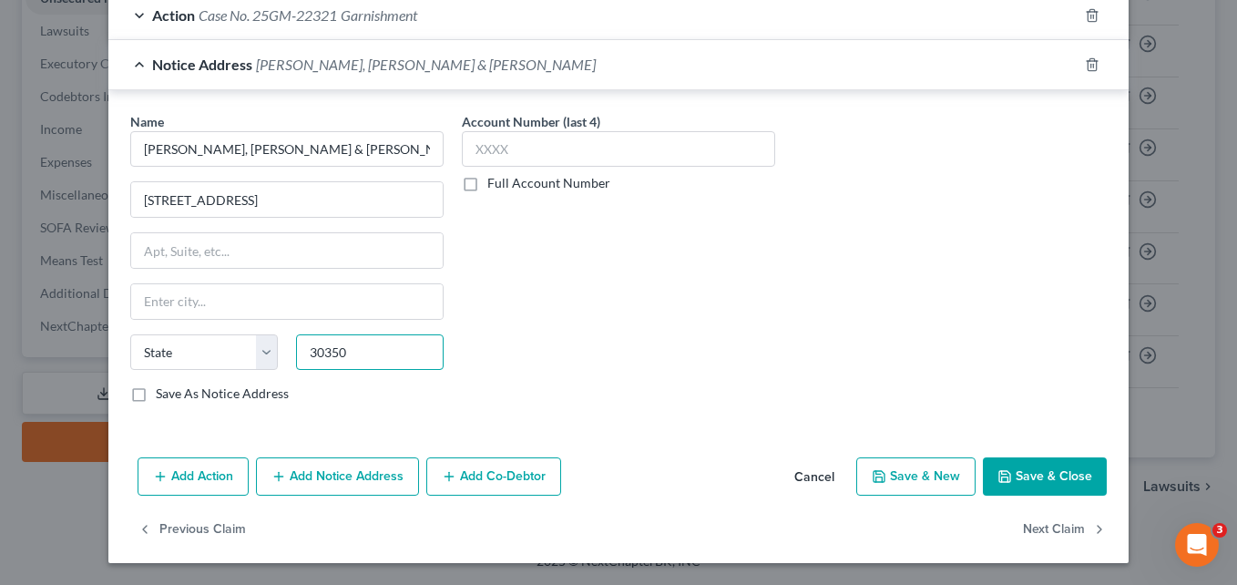
type input "30350"
click at [659, 293] on div "Account Number (last 4) Full Account Number" at bounding box center [619, 265] width 332 height 306
type input "[GEOGRAPHIC_DATA]"
select select "10"
click at [1027, 475] on button "Save & Close" at bounding box center [1045, 476] width 124 height 38
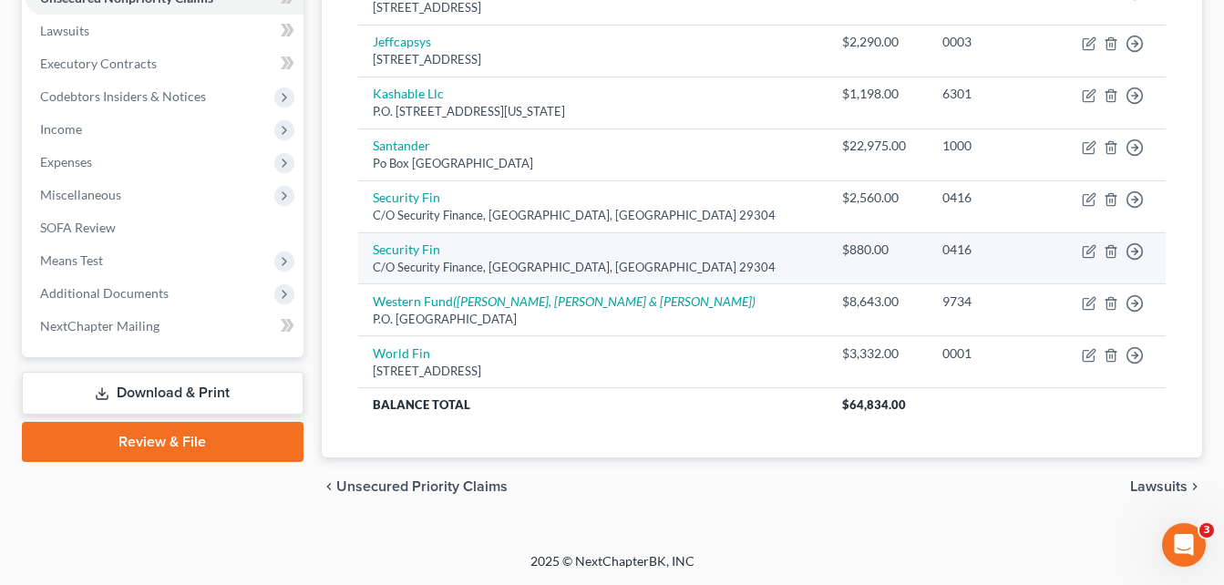
click at [416, 241] on td "Security Fin C/O Security Finance, [GEOGRAPHIC_DATA], SC 29304" at bounding box center [592, 258] width 469 height 52
click at [416, 247] on link "Security Fin" at bounding box center [406, 248] width 67 height 15
select select "42"
select select "0"
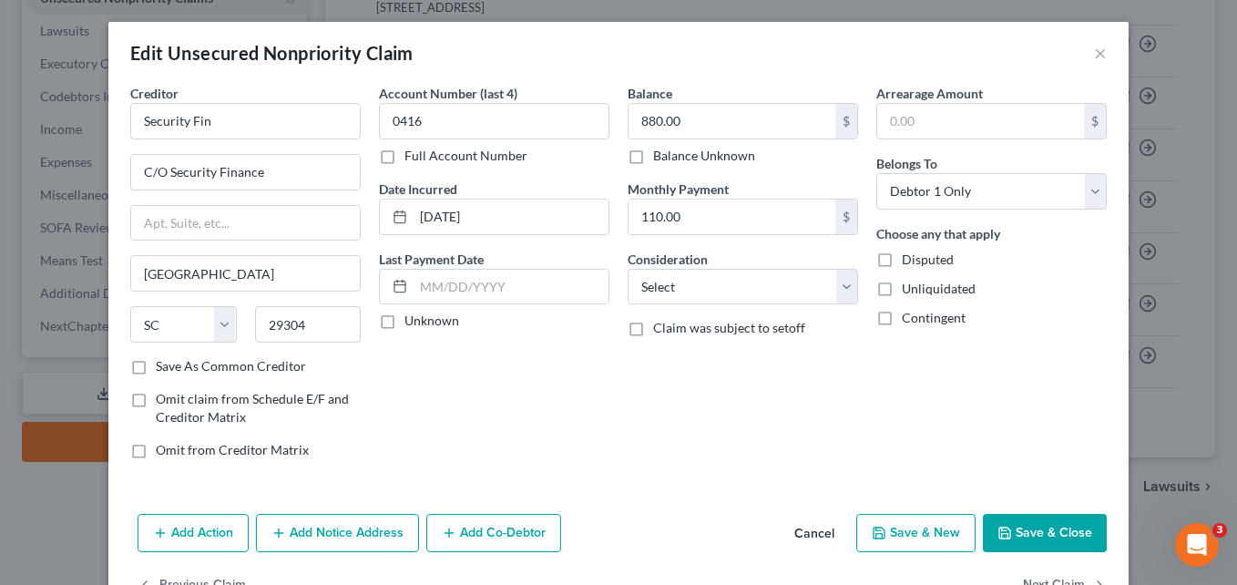
click at [467, 385] on div "Account Number (last 4) 0416 Full Account Number Date Incurred [DATE] Last Paym…" at bounding box center [494, 279] width 249 height 390
click at [238, 221] on input "text" at bounding box center [245, 223] width 229 height 35
type input "[STREET_ADDRESS]"
type input "31015"
click at [472, 403] on div "Account Number (last 4) 0416 Full Account Number Date Incurred [DATE] Last Paym…" at bounding box center [494, 279] width 249 height 390
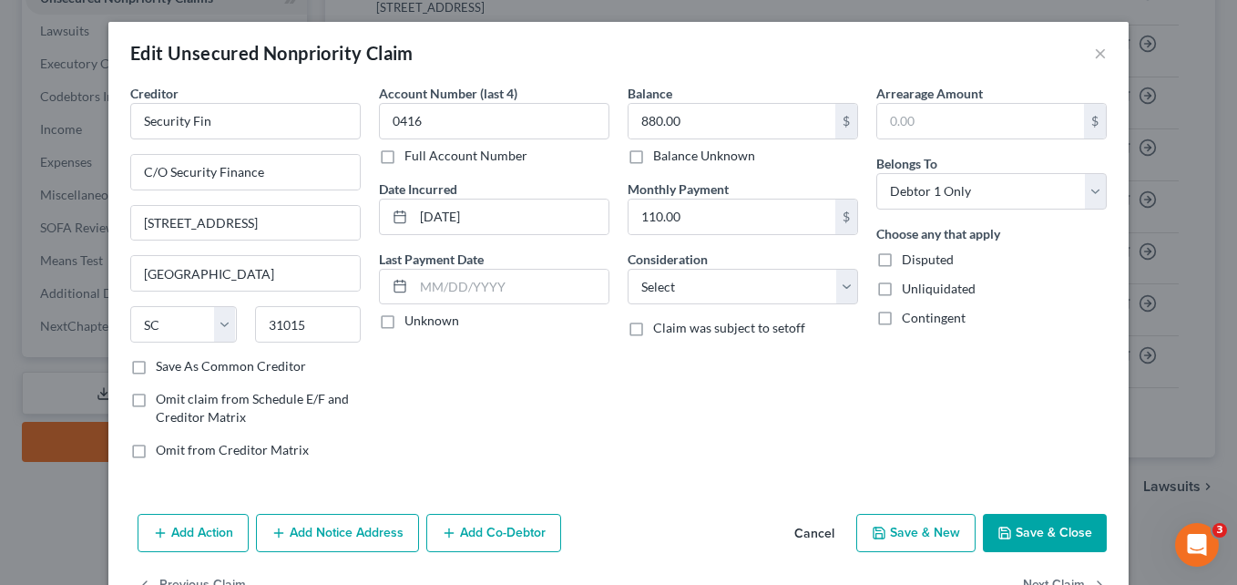
type input "Cordele"
select select "10"
click at [1043, 533] on button "Save & Close" at bounding box center [1045, 533] width 124 height 38
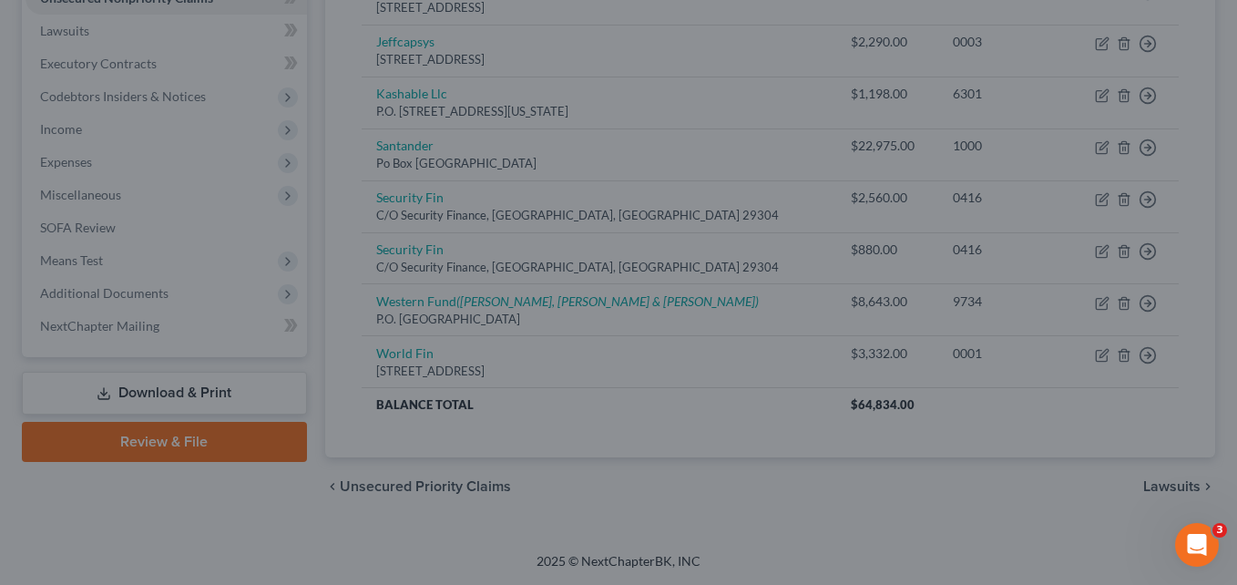
type input "0"
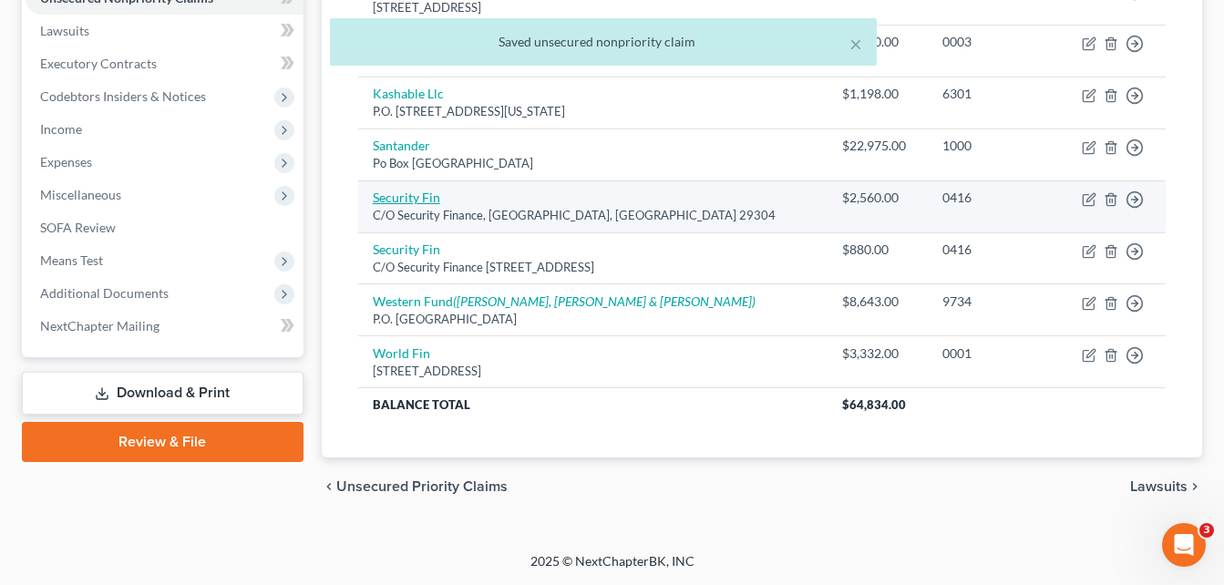
click at [403, 202] on link "Security Fin" at bounding box center [406, 197] width 67 height 15
select select "42"
select select "0"
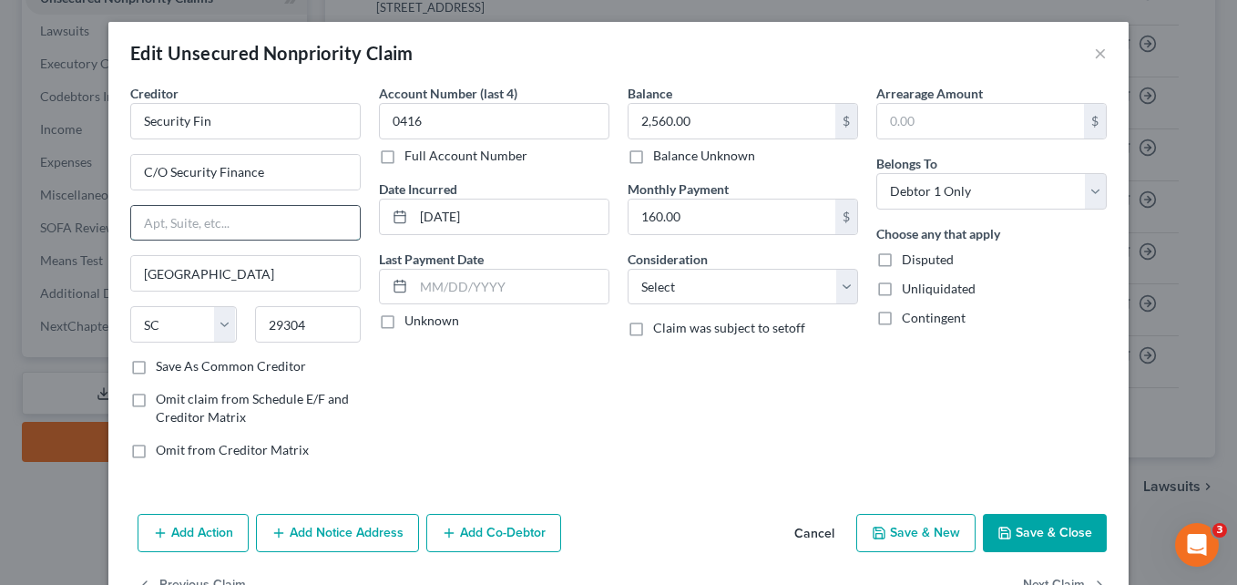
click at [293, 217] on input "text" at bounding box center [245, 223] width 229 height 35
type input "[STREET_ADDRESS]"
click at [1047, 532] on button "Save & Close" at bounding box center [1045, 533] width 124 height 38
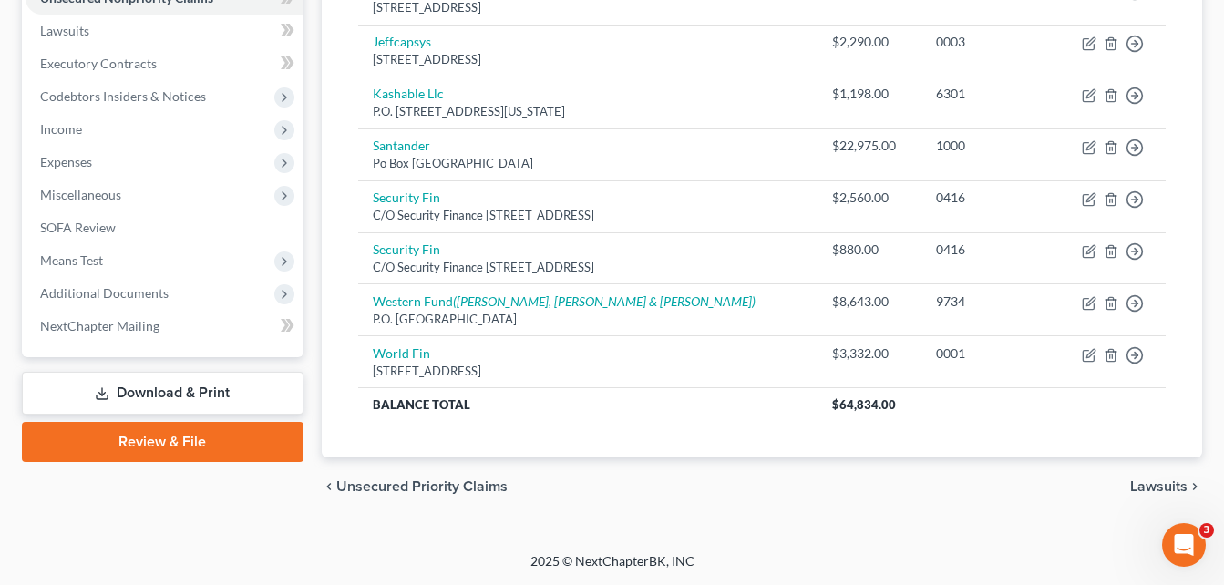
click at [316, 236] on div "Unsecured Nonpriority Claims New Claim Import CSV Export CSV Delete All Credito…" at bounding box center [762, 111] width 898 height 812
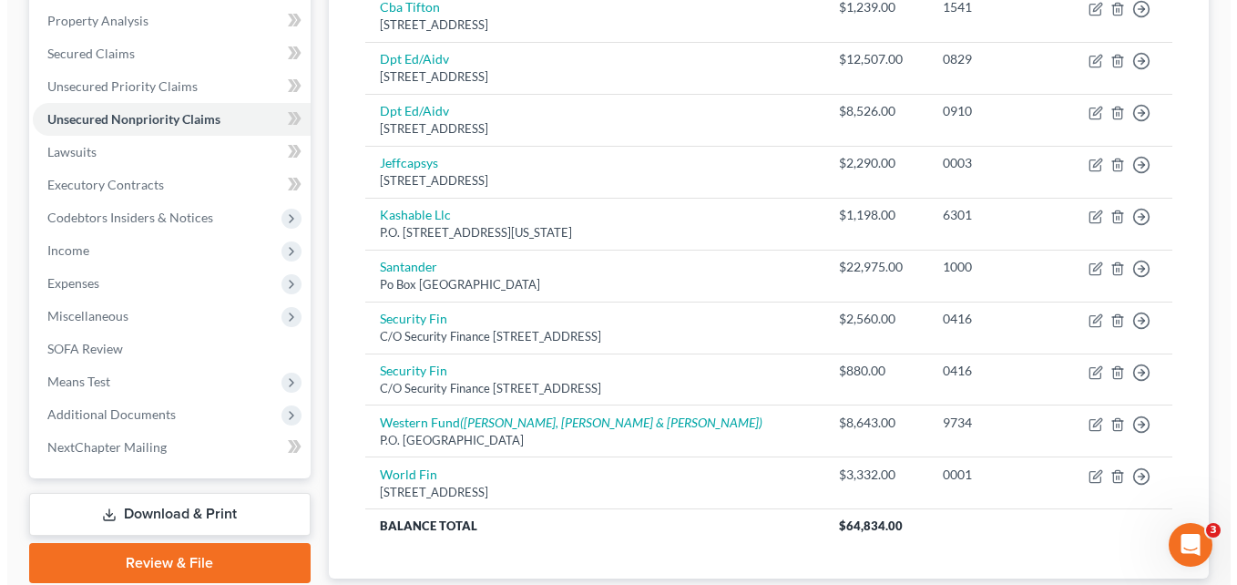
scroll to position [470, 0]
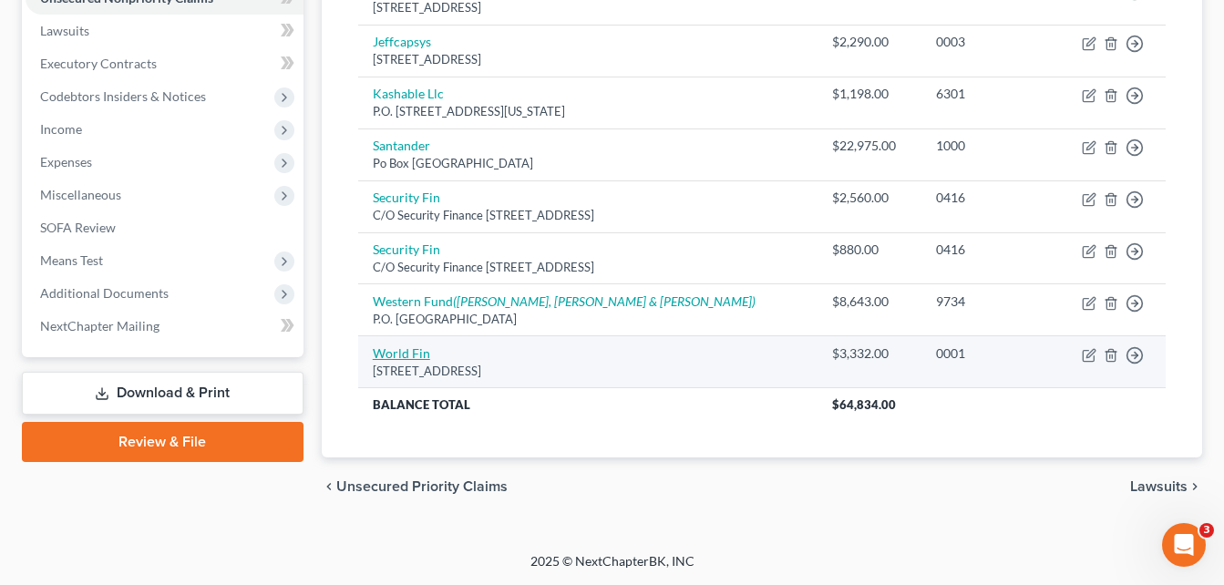
click at [414, 350] on link "World Fin" at bounding box center [401, 352] width 57 height 15
select select "42"
select select "0"
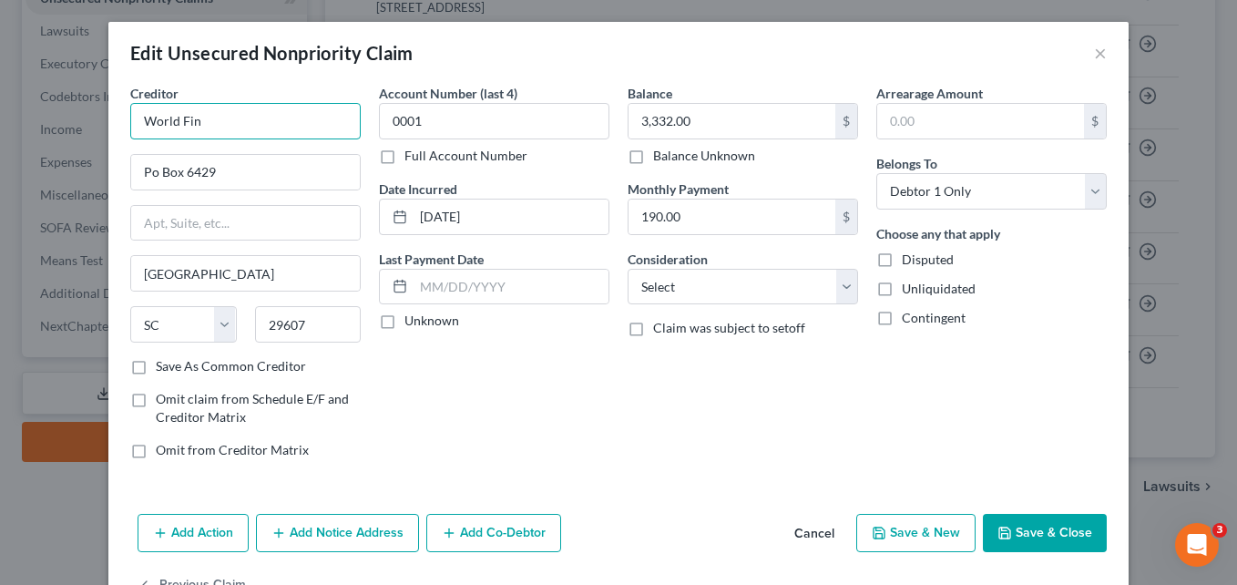
click at [273, 117] on input "World Fin" at bounding box center [245, 121] width 231 height 36
type input "World Finance"
click at [348, 531] on button "Add Notice Address" at bounding box center [337, 533] width 163 height 38
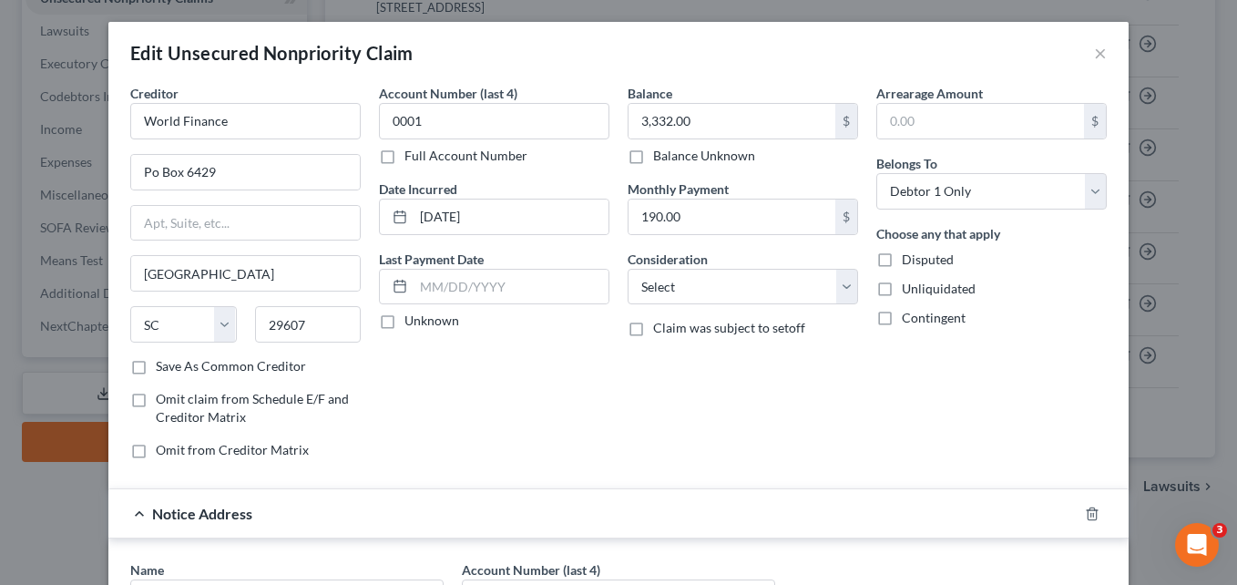
click at [527, 391] on div "Account Number (last 4) 0001 Full Account Number Date Incurred [DATE] Last Paym…" at bounding box center [494, 279] width 249 height 390
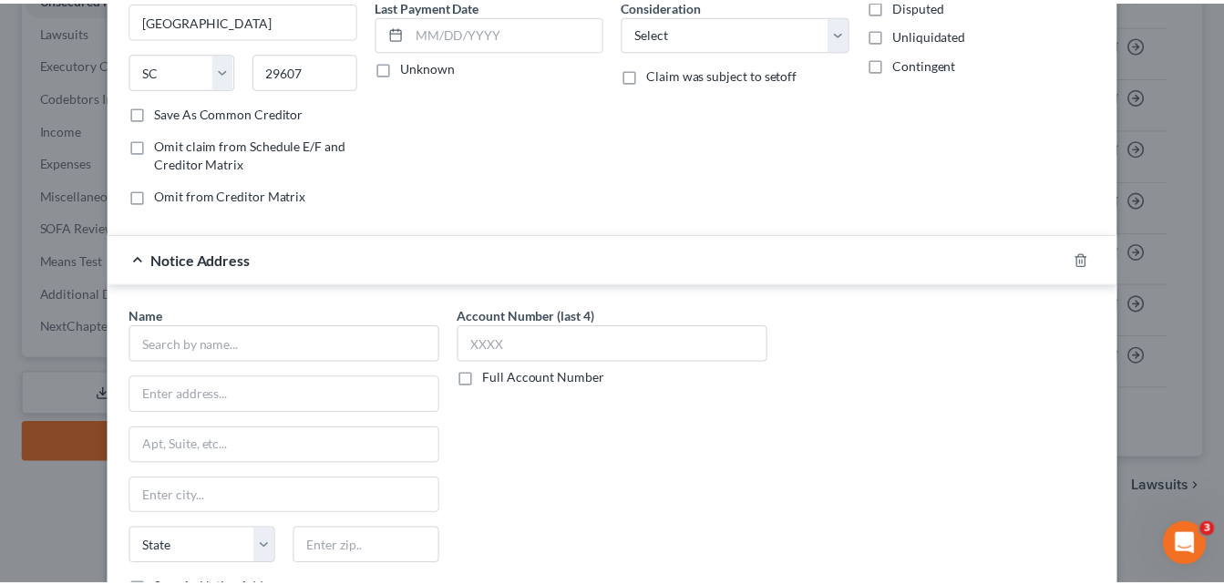
scroll to position [364, 0]
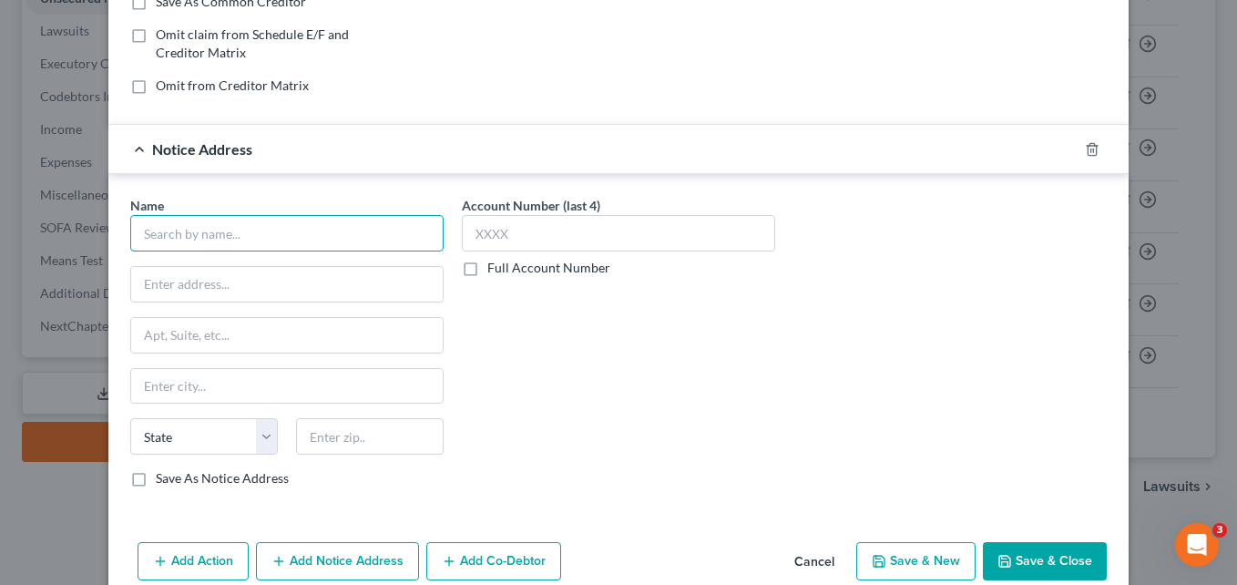
click at [233, 238] on input "text" at bounding box center [286, 233] width 313 height 36
click at [233, 238] on input "W" at bounding box center [286, 233] width 313 height 36
type input "World Finance"
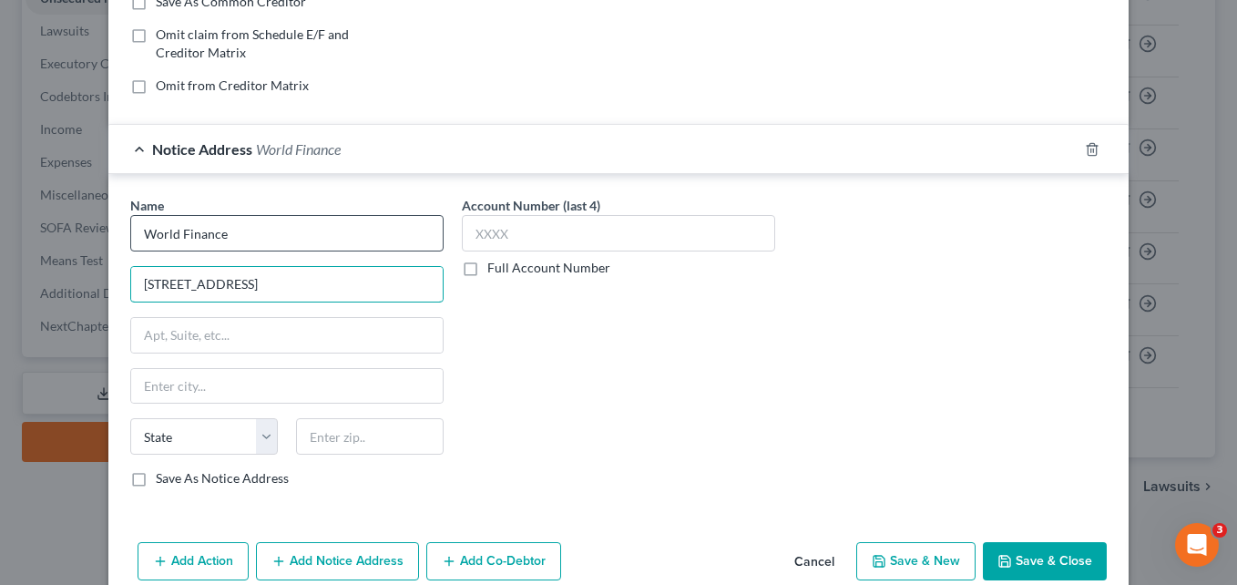
type input "[STREET_ADDRESS]"
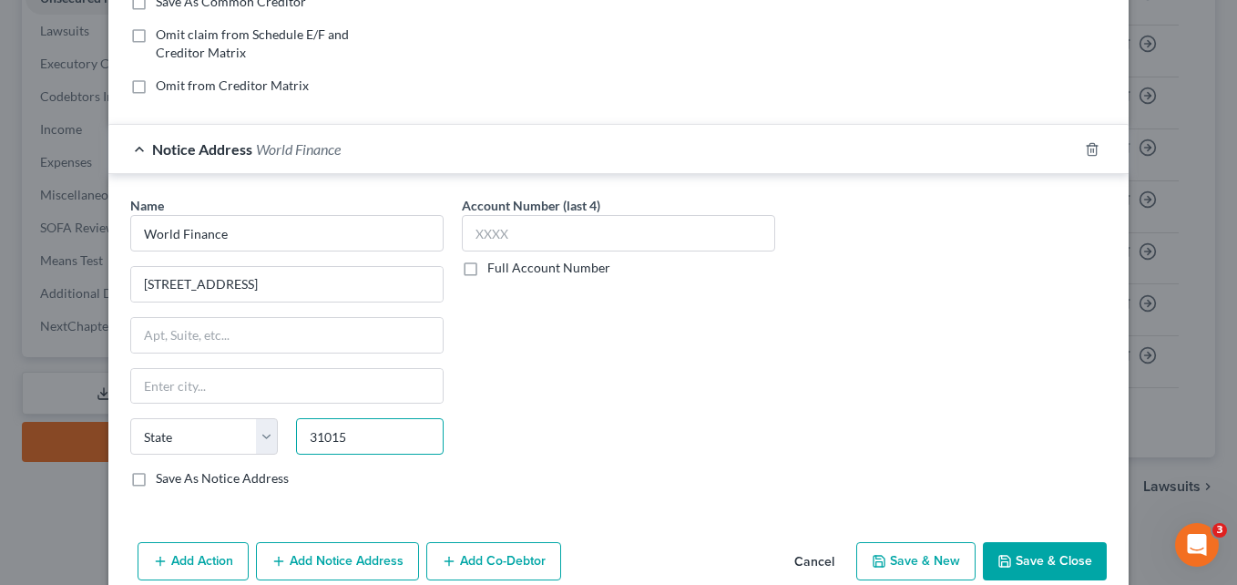
type input "31015"
click at [596, 359] on div "Account Number (last 4) Full Account Number" at bounding box center [619, 349] width 332 height 306
type input "Cordele"
select select "10"
click at [1030, 561] on button "Save & Close" at bounding box center [1045, 561] width 124 height 38
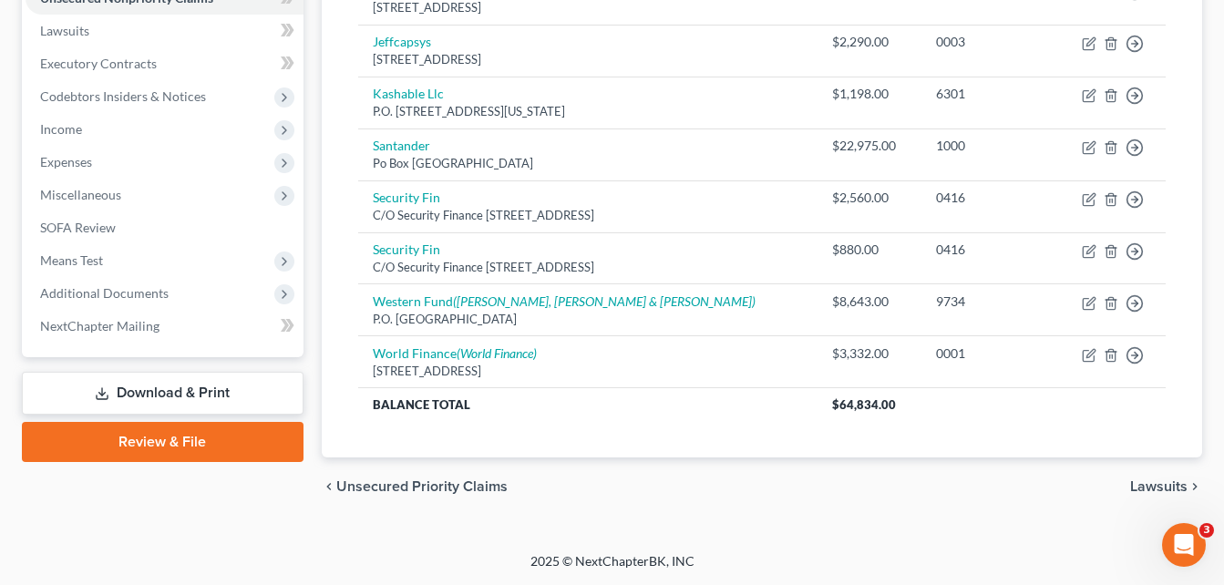
click at [317, 195] on div "Unsecured Nonpriority Claims New Claim Import CSV Export CSV Delete All Credito…" at bounding box center [762, 111] width 898 height 812
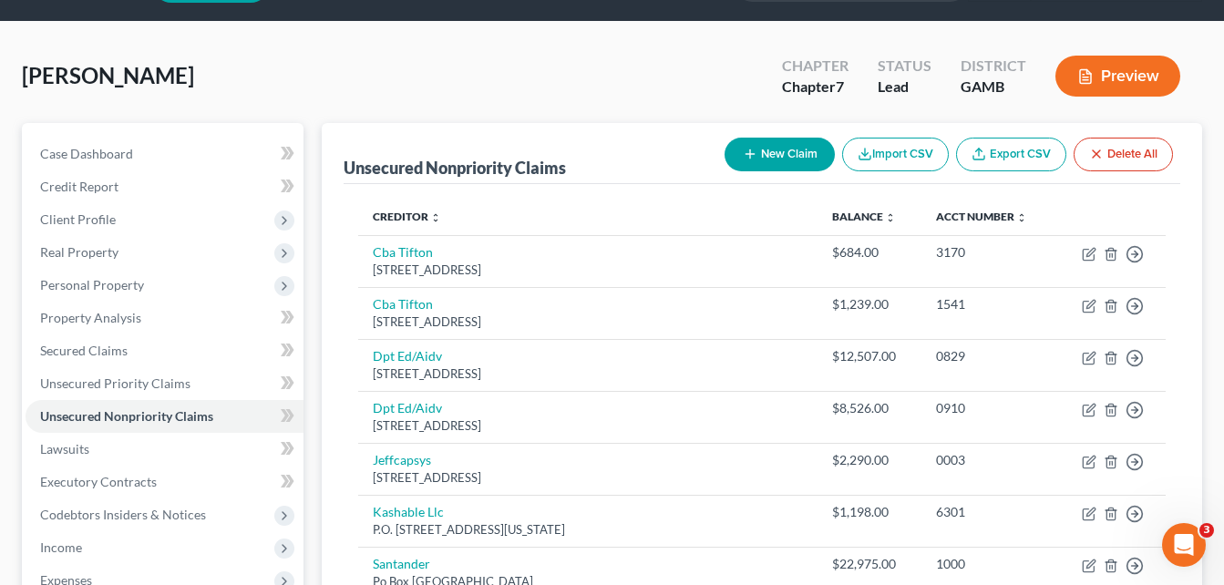
scroll to position [0, 0]
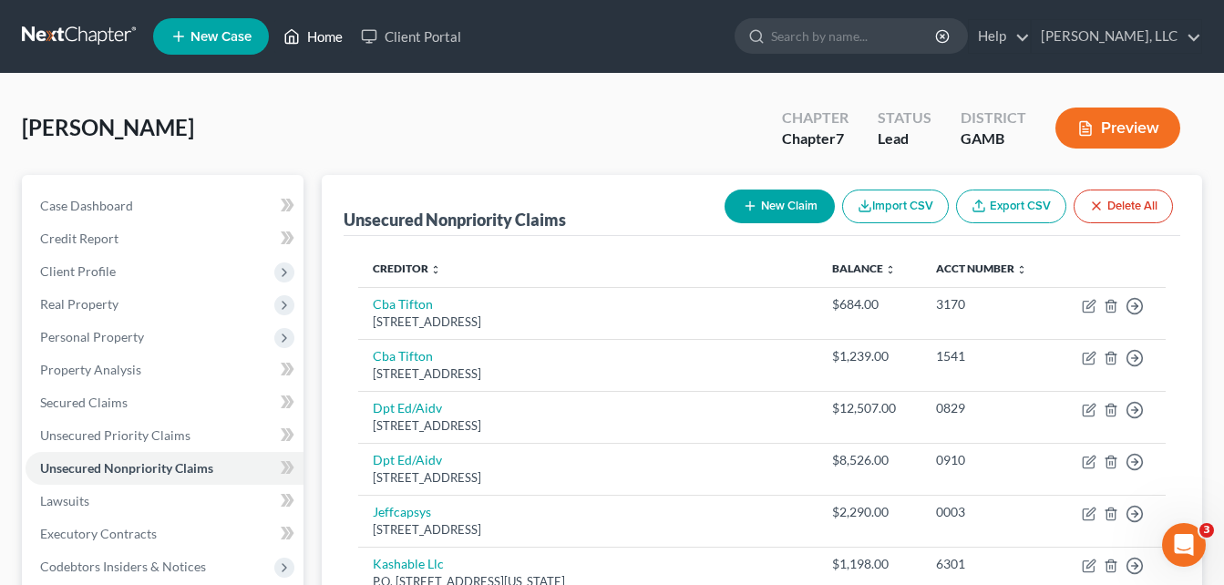
click at [323, 45] on link "Home" at bounding box center [312, 36] width 77 height 33
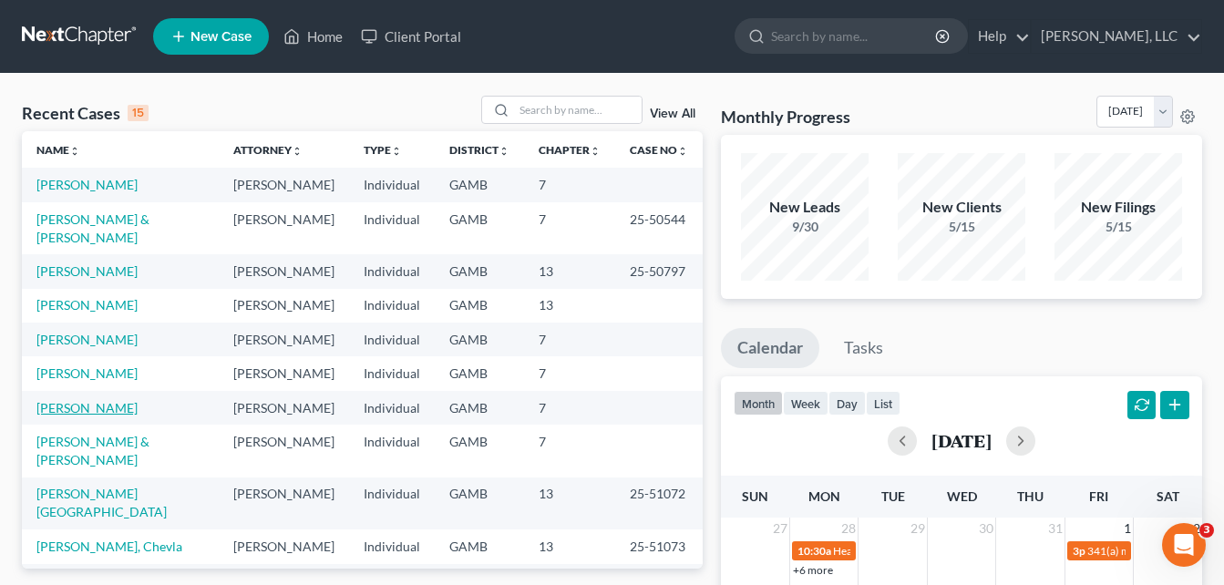
click at [80, 400] on link "[PERSON_NAME]" at bounding box center [86, 407] width 101 height 15
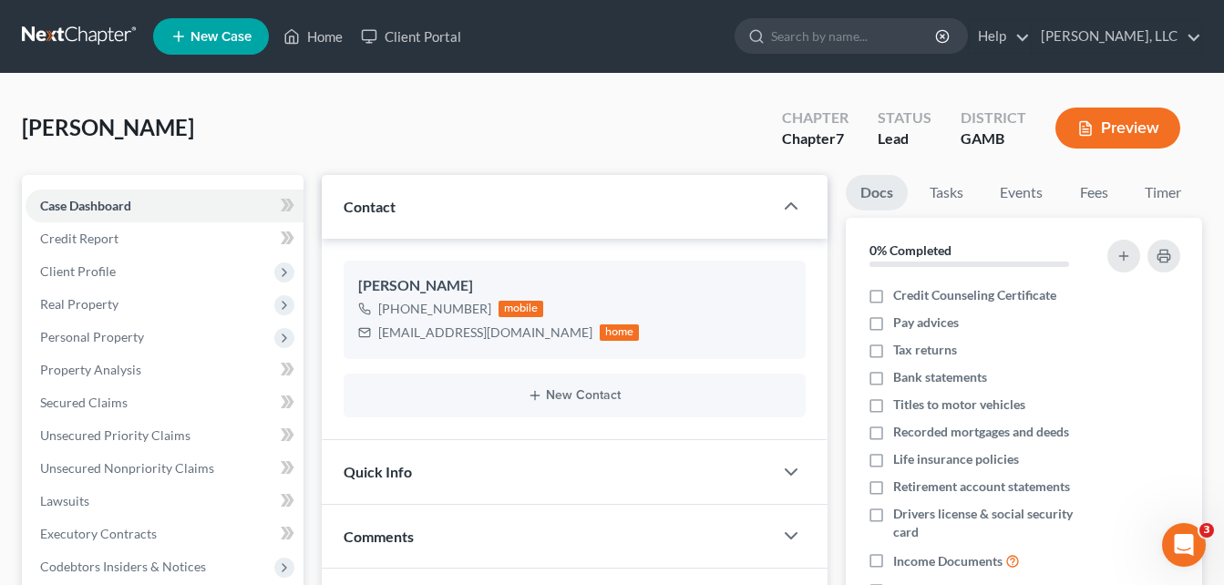
click at [320, 119] on div "[PERSON_NAME] Upgraded Chapter Chapter 7 Status Lead District [GEOGRAPHIC_DATA]…" at bounding box center [612, 135] width 1180 height 79
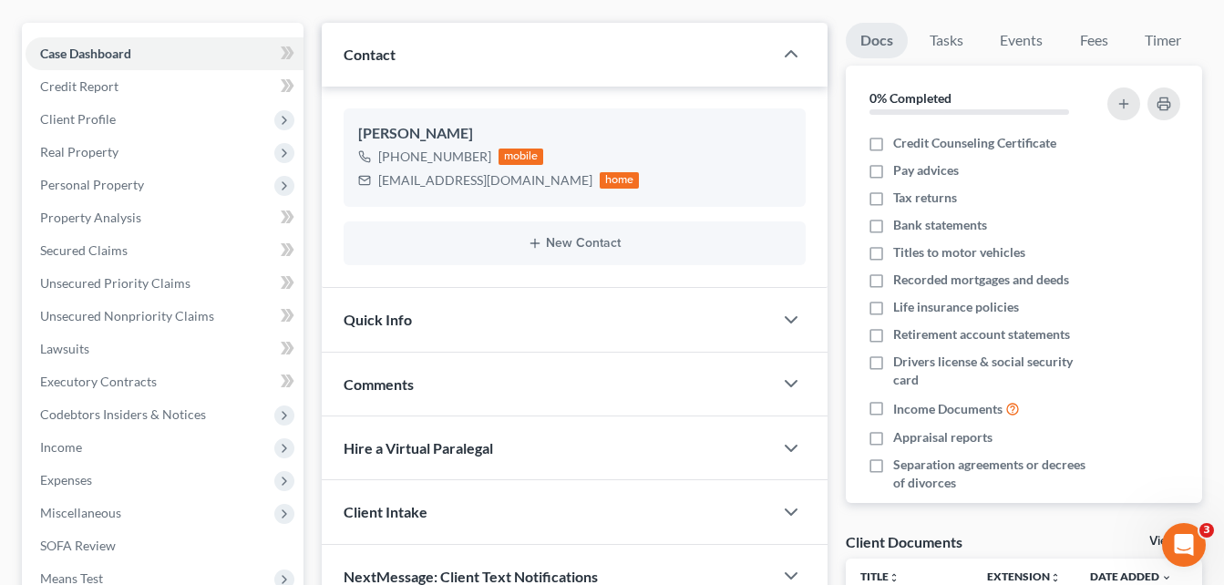
scroll to position [182, 0]
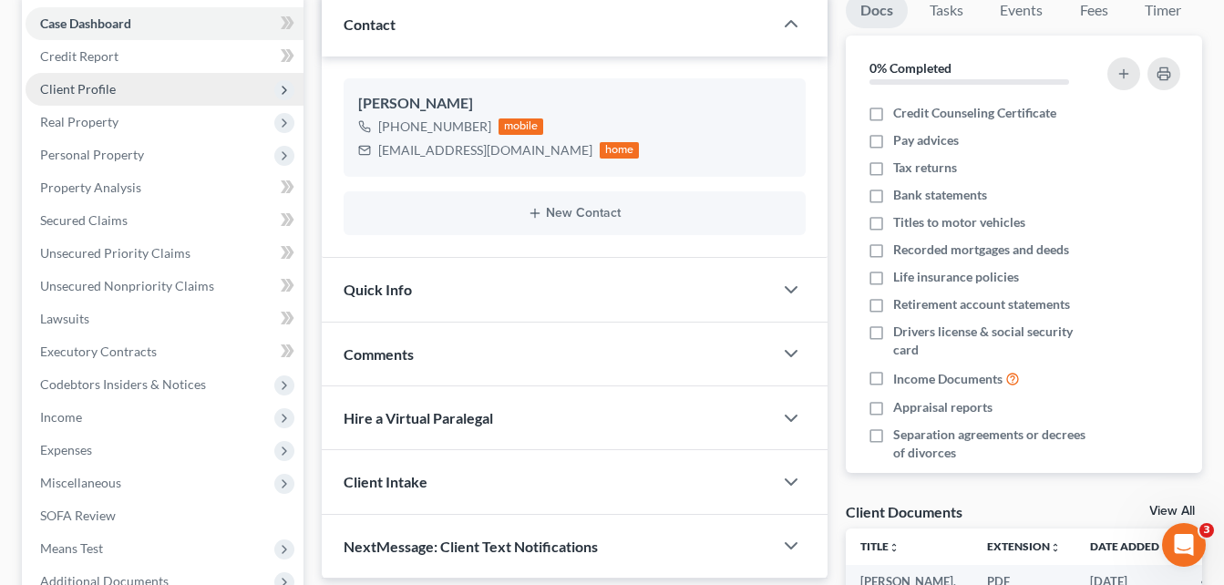
click at [87, 91] on span "Client Profile" at bounding box center [78, 88] width 76 height 15
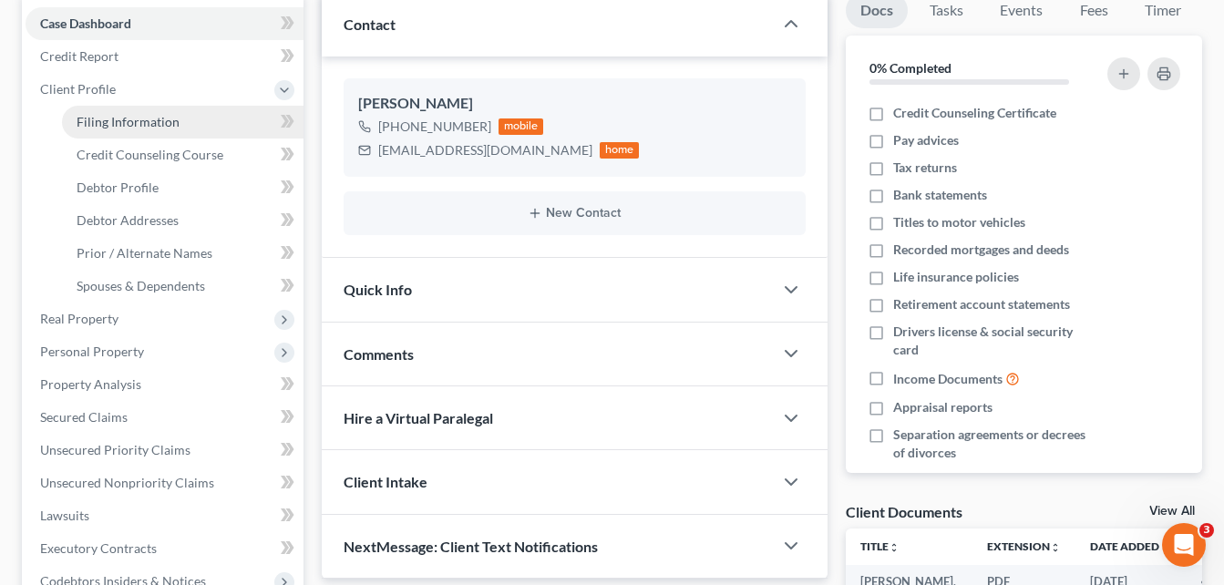
click at [96, 118] on span "Filing Information" at bounding box center [128, 121] width 103 height 15
select select "1"
select select "0"
select select "10"
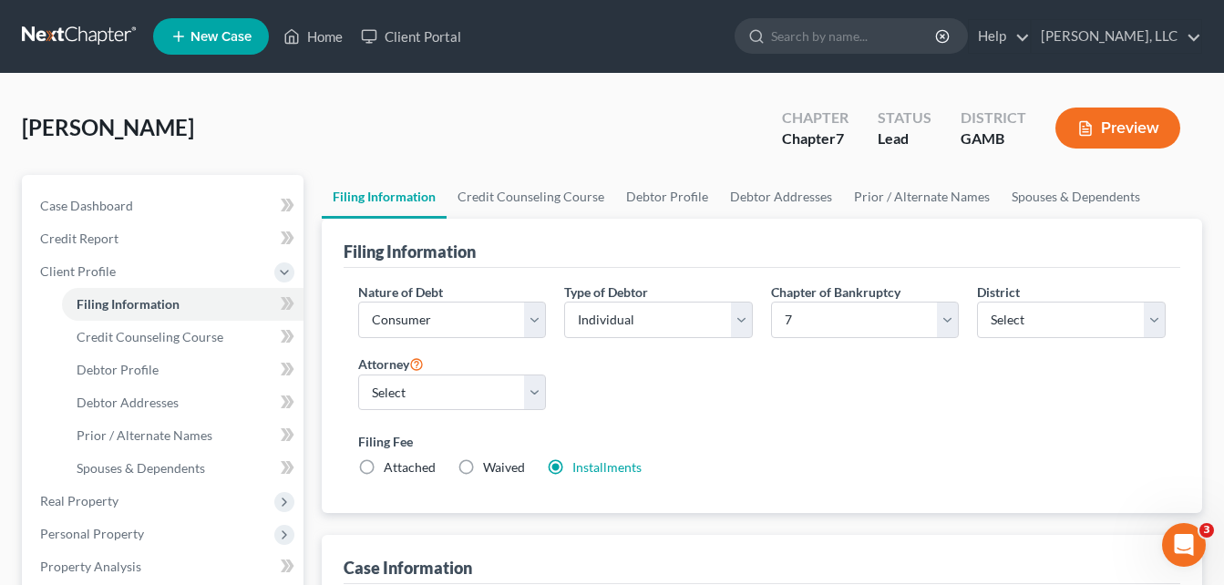
click at [314, 114] on div "[PERSON_NAME] Upgraded Chapter Chapter 7 Status Lead District [GEOGRAPHIC_DATA]…" at bounding box center [612, 135] width 1180 height 79
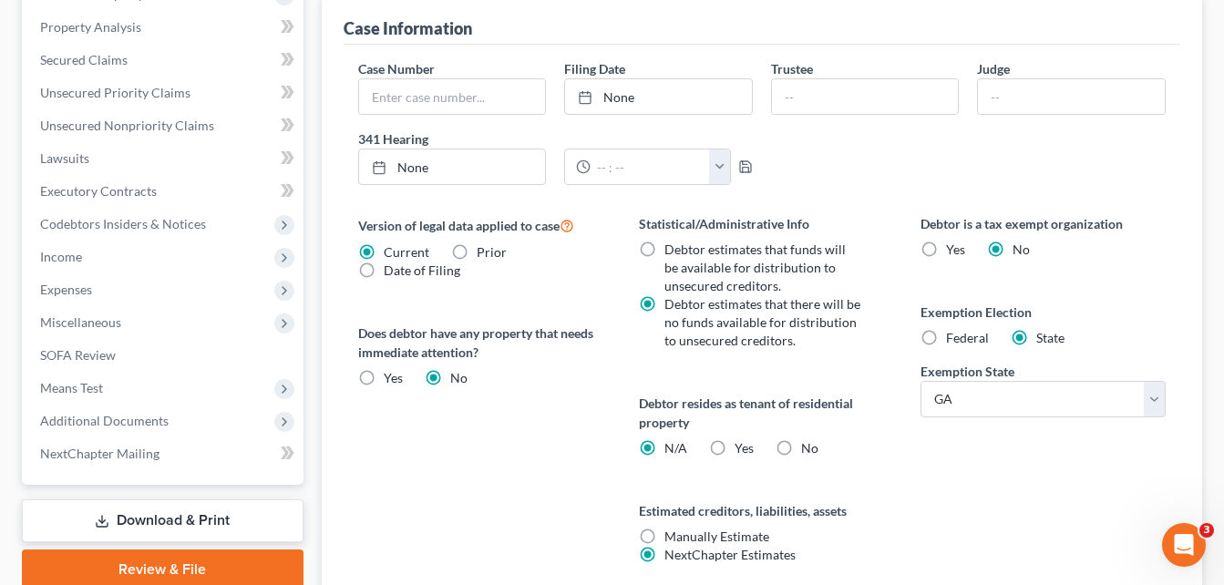
scroll to position [583, 0]
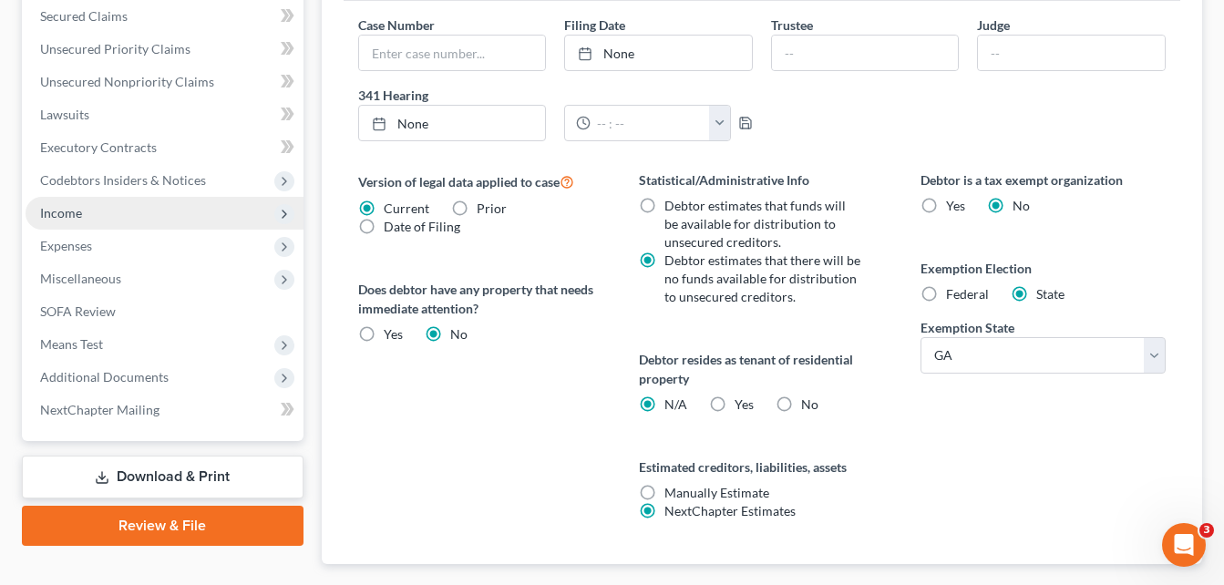
click at [67, 221] on span "Income" at bounding box center [165, 213] width 278 height 33
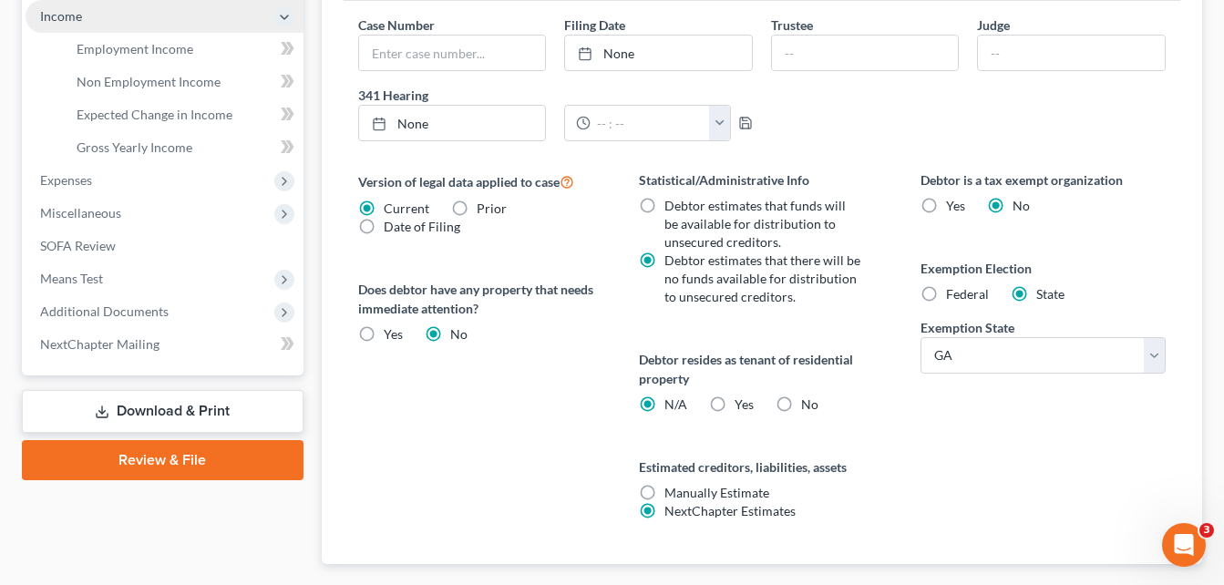
scroll to position [386, 0]
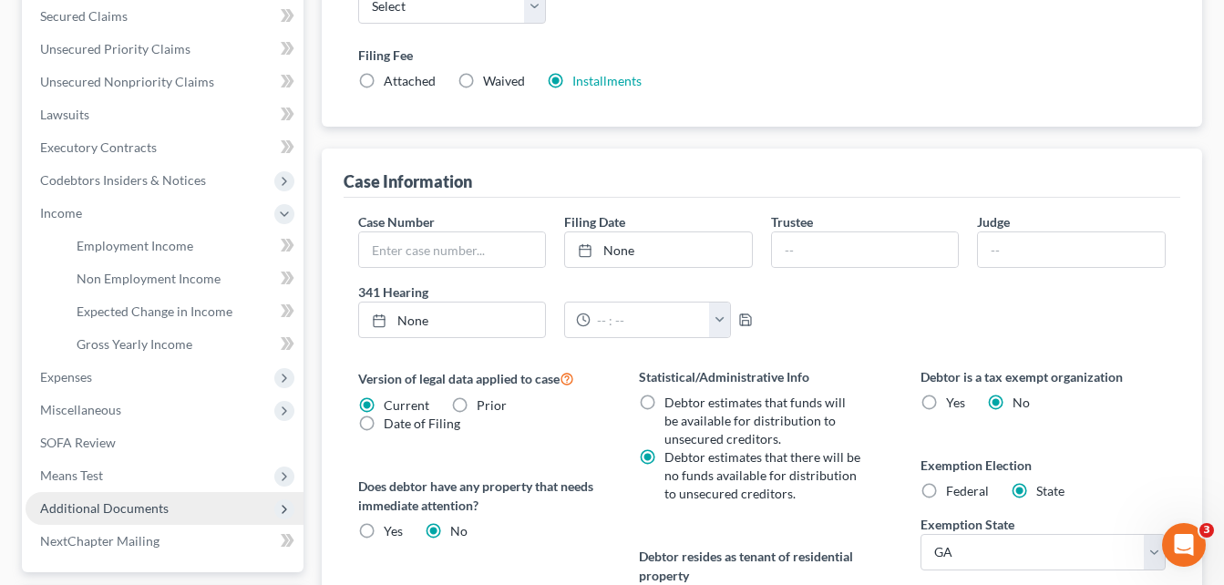
click at [87, 509] on span "Additional Documents" at bounding box center [104, 507] width 128 height 15
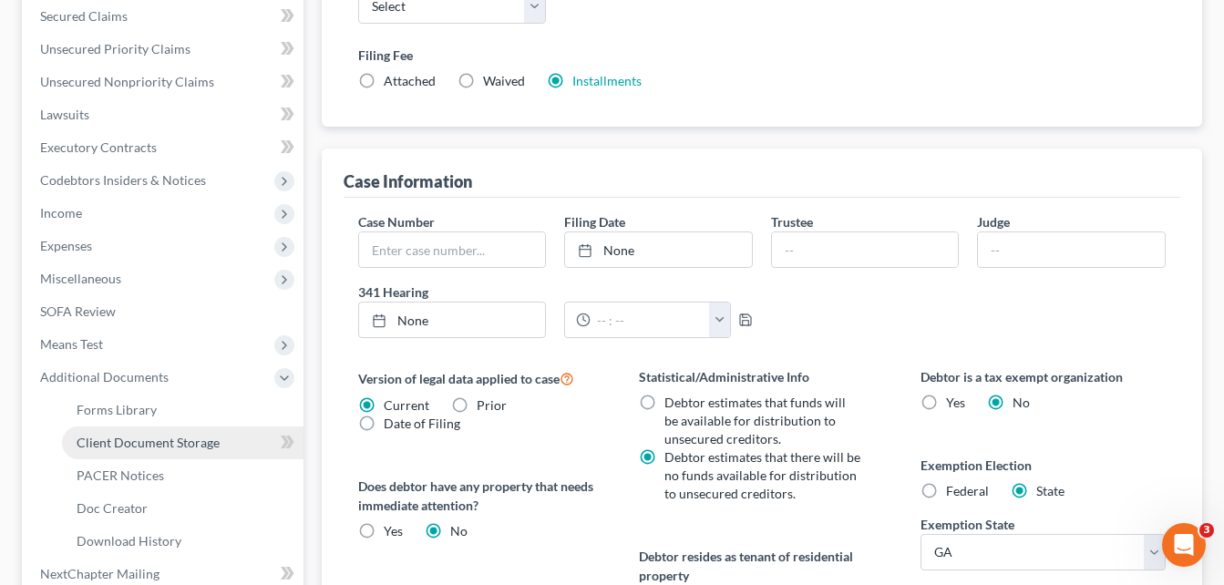
click at [136, 448] on span "Client Document Storage" at bounding box center [148, 442] width 143 height 15
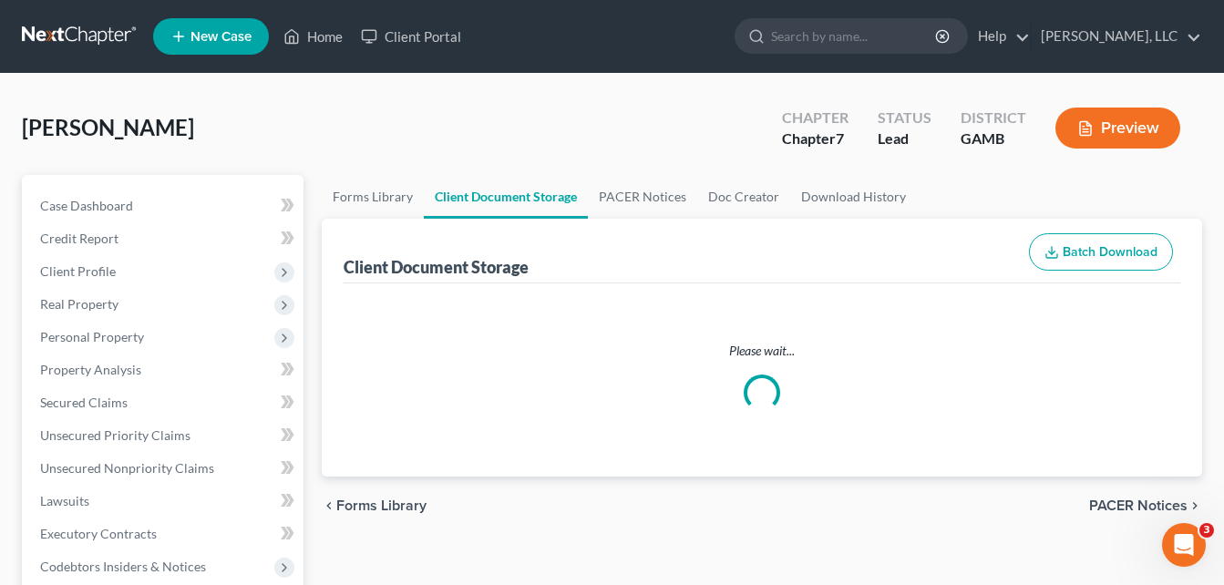
select select "6"
select select "22"
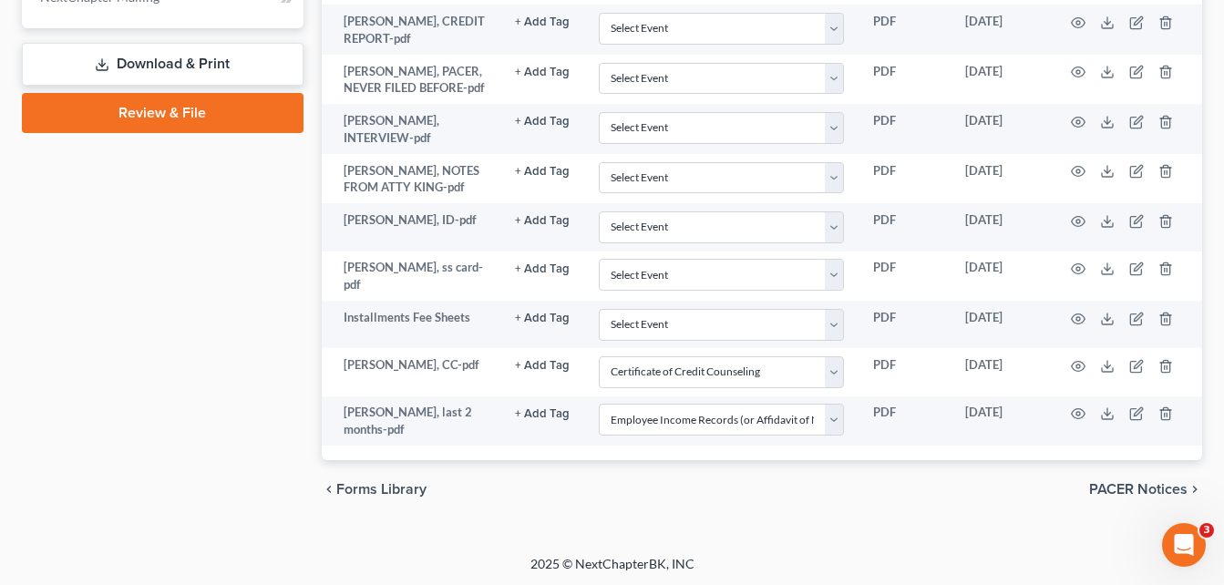
scroll to position [964, 0]
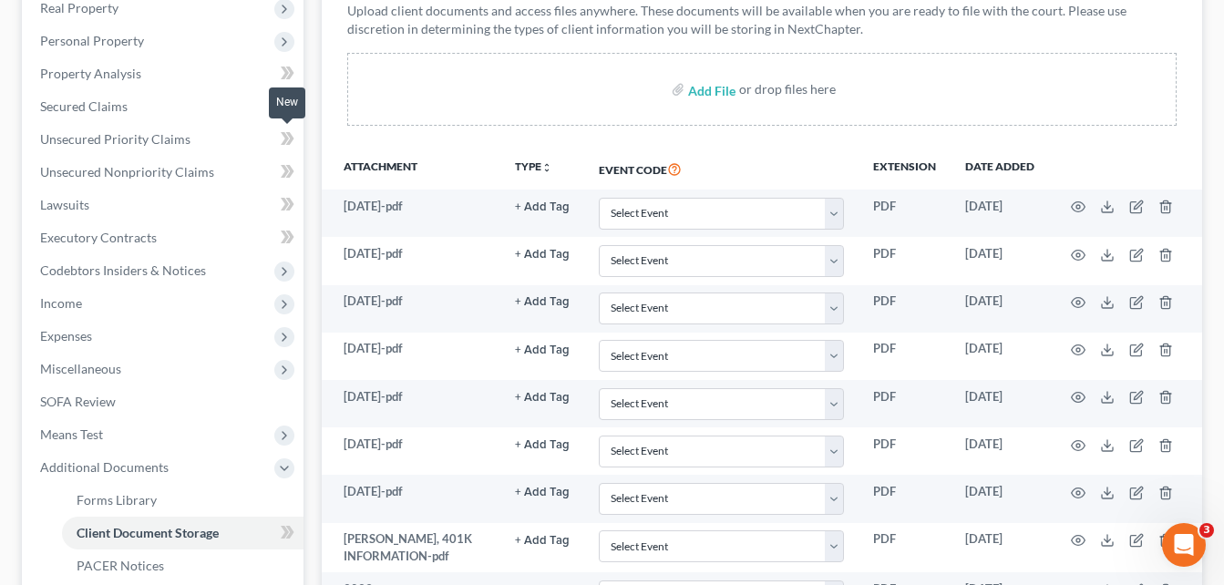
scroll to position [0, 0]
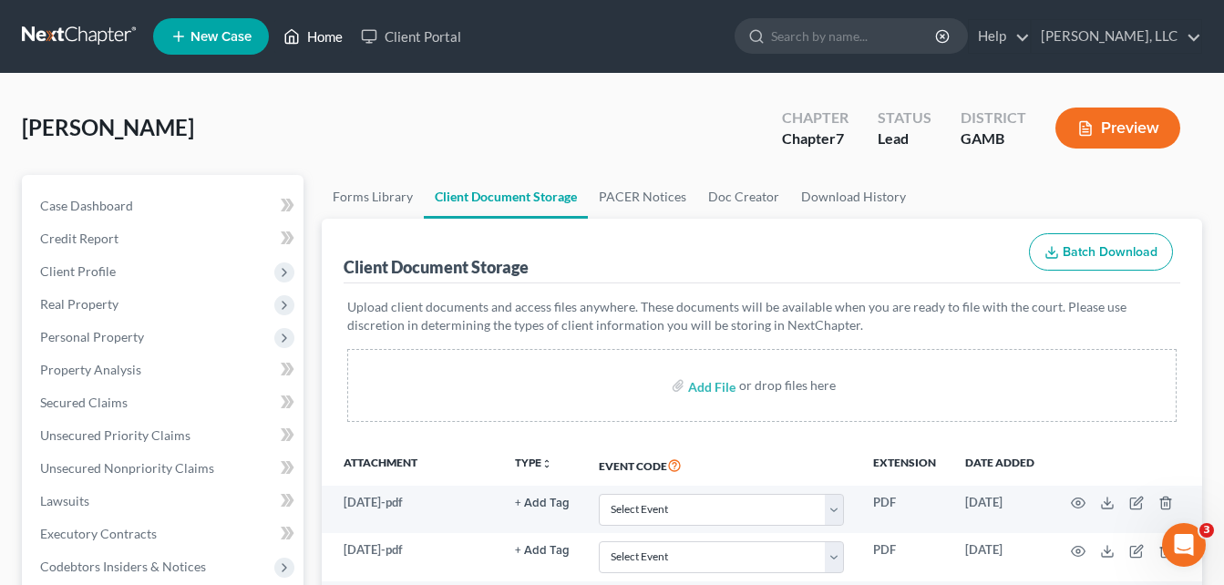
click at [319, 29] on link "Home" at bounding box center [312, 36] width 77 height 33
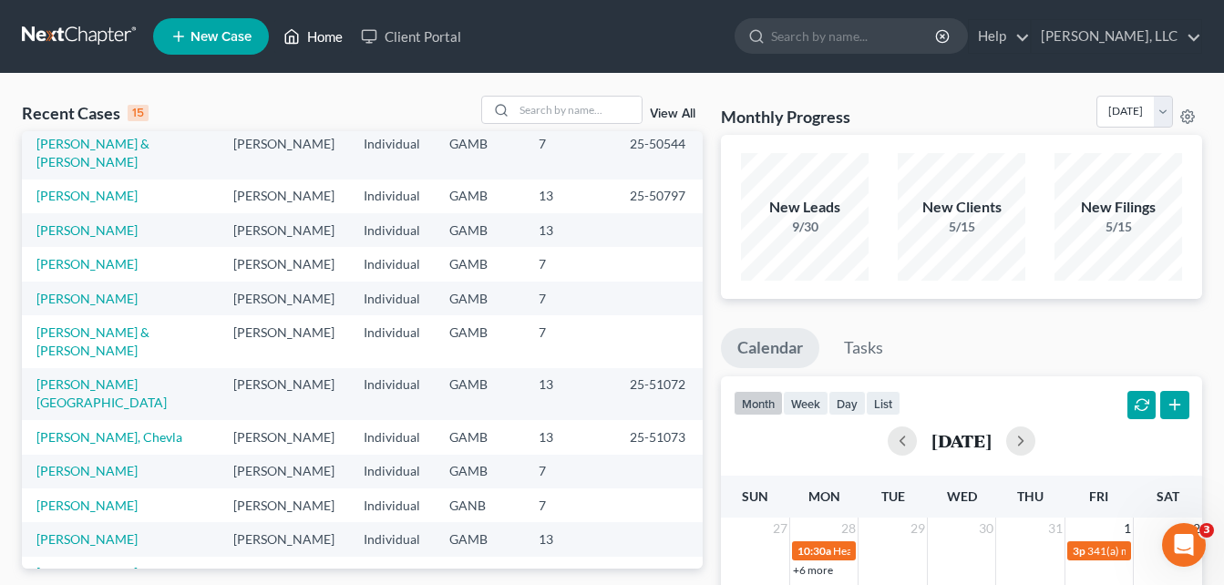
scroll to position [143, 0]
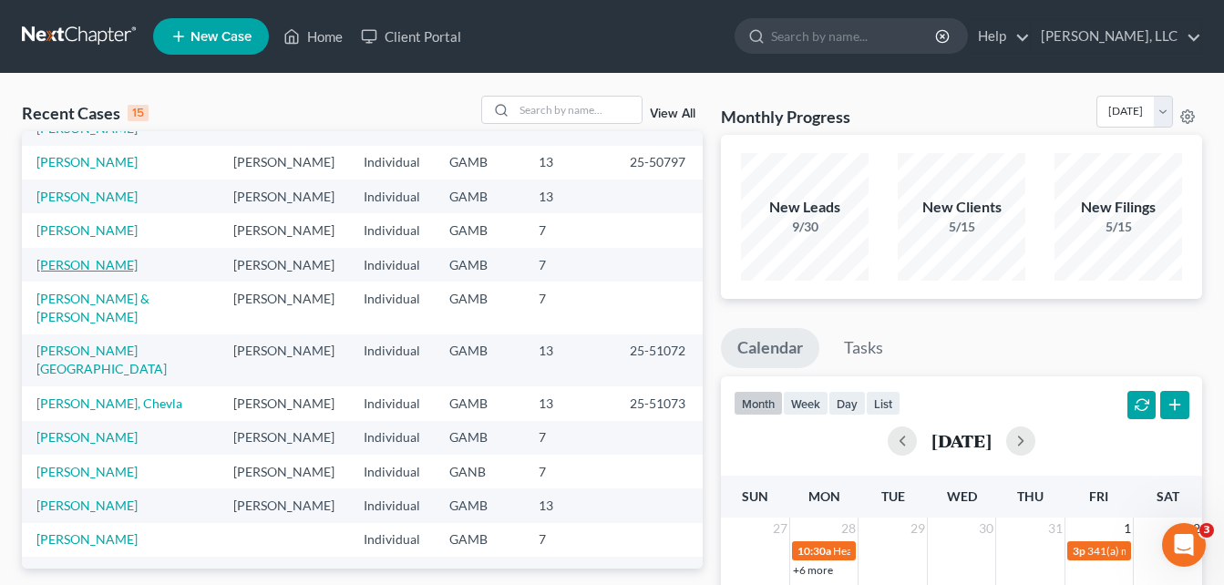
click at [101, 257] on link "[PERSON_NAME]" at bounding box center [86, 264] width 101 height 15
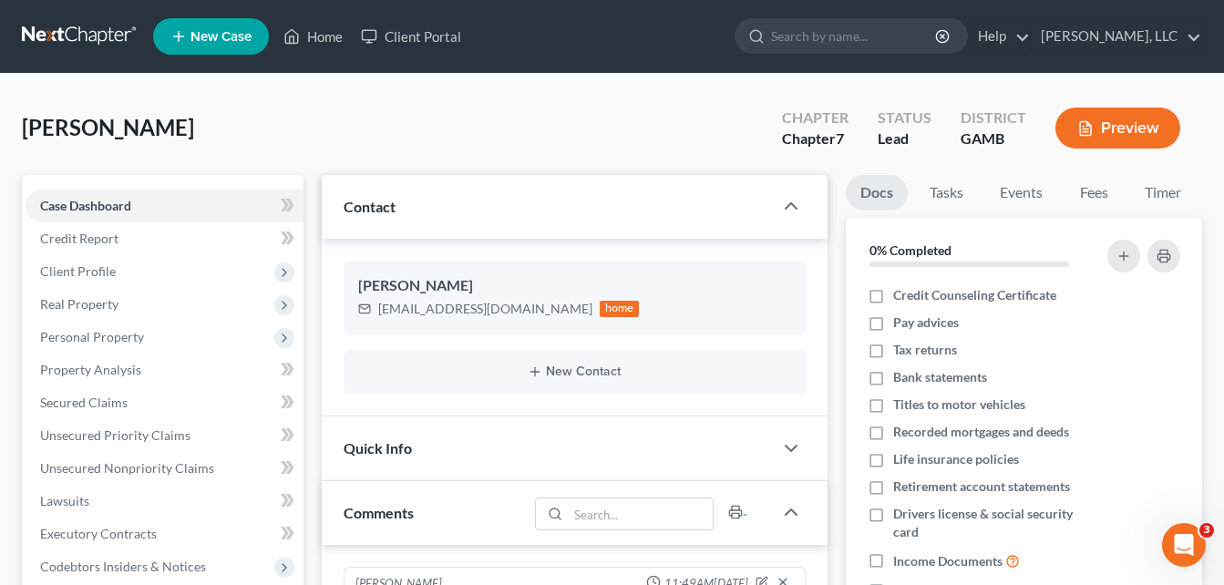
click at [328, 112] on div "[PERSON_NAME] Upgraded Chapter Chapter 7 Status Lead District [GEOGRAPHIC_DATA]…" at bounding box center [612, 135] width 1180 height 79
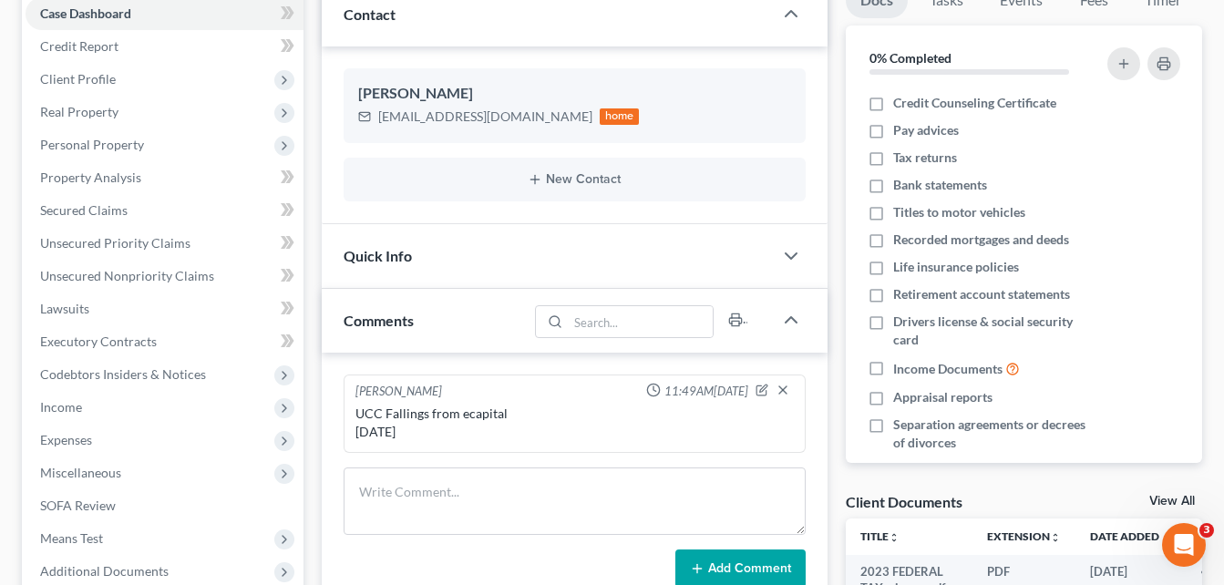
scroll to position [474, 0]
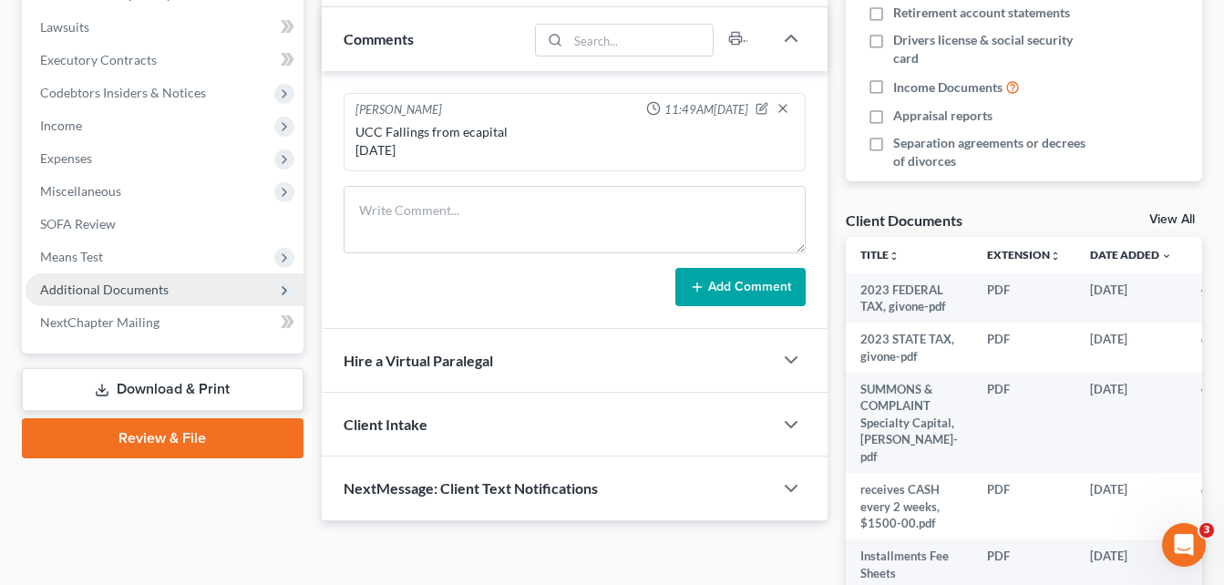
click at [75, 288] on span "Additional Documents" at bounding box center [104, 289] width 128 height 15
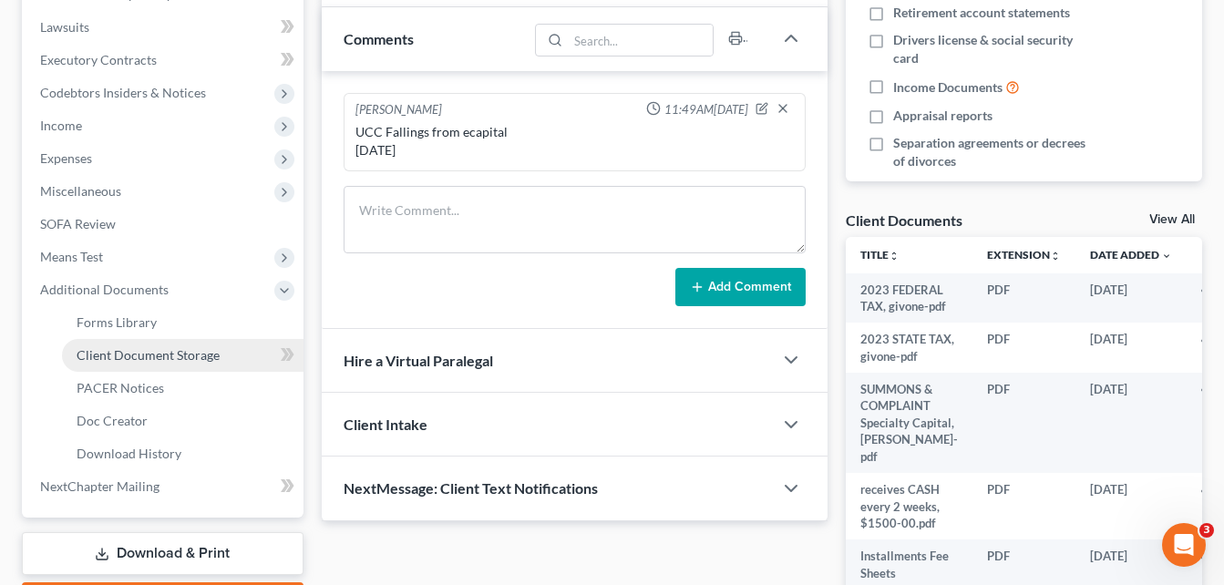
click at [117, 352] on span "Client Document Storage" at bounding box center [148, 354] width 143 height 15
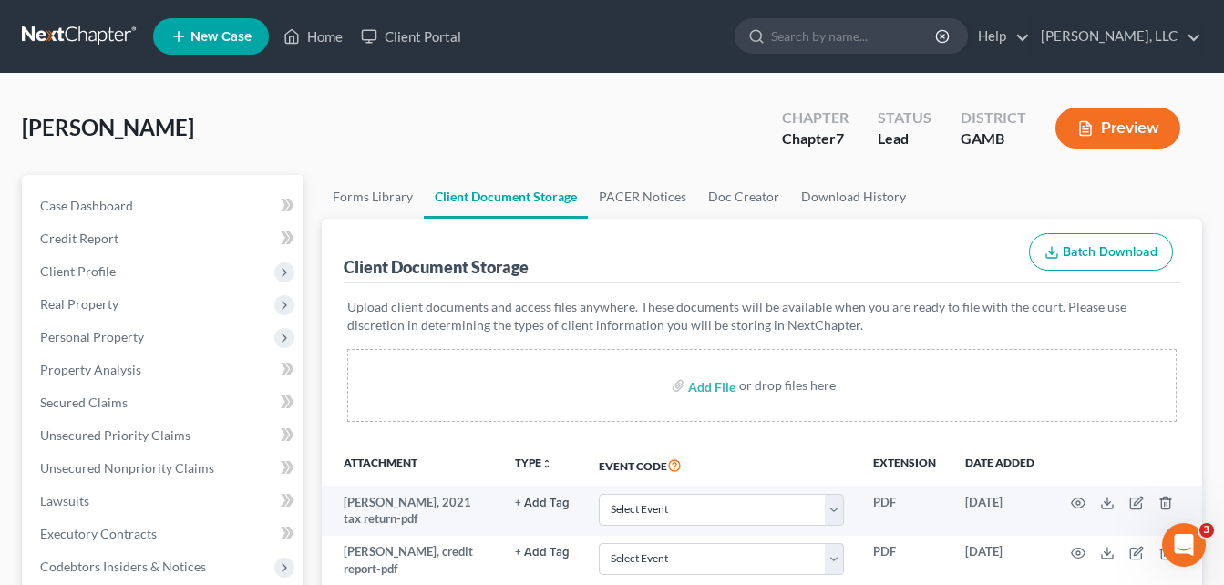
click at [705, 388] on input "file" at bounding box center [710, 385] width 44 height 33
type input "C:\fakepath\[PERSON_NAME], CC.pdf"
click at [708, 388] on input "file" at bounding box center [710, 385] width 44 height 33
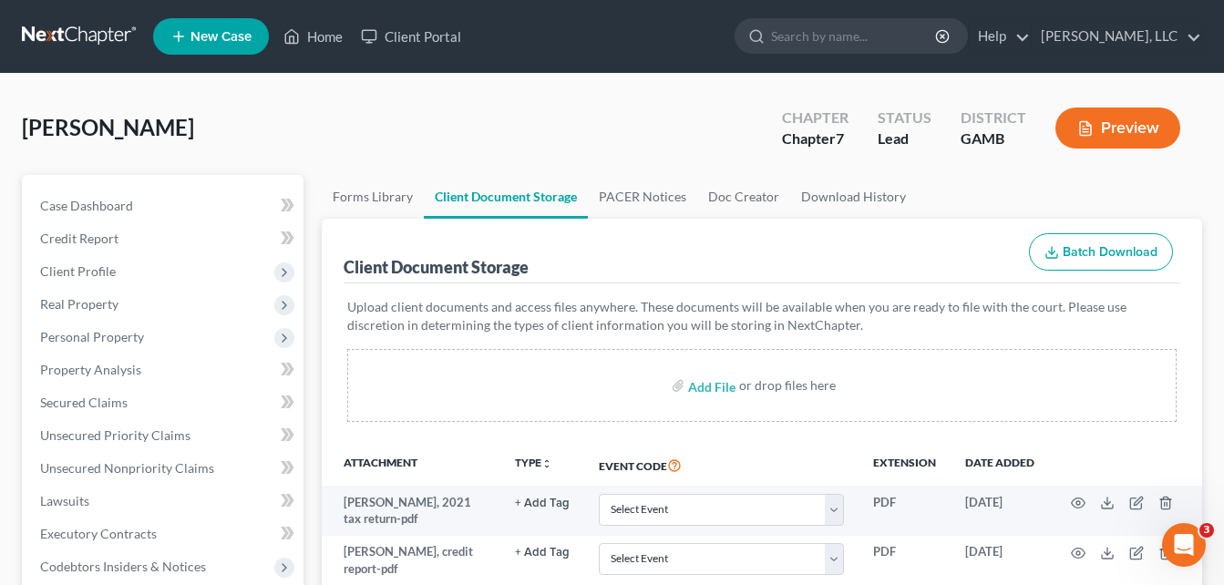
click at [343, 143] on div "[PERSON_NAME] Upgraded Chapter Chapter 7 Status Lead District [GEOGRAPHIC_DATA]…" at bounding box center [612, 135] width 1180 height 79
click at [315, 41] on link "Home" at bounding box center [312, 36] width 77 height 33
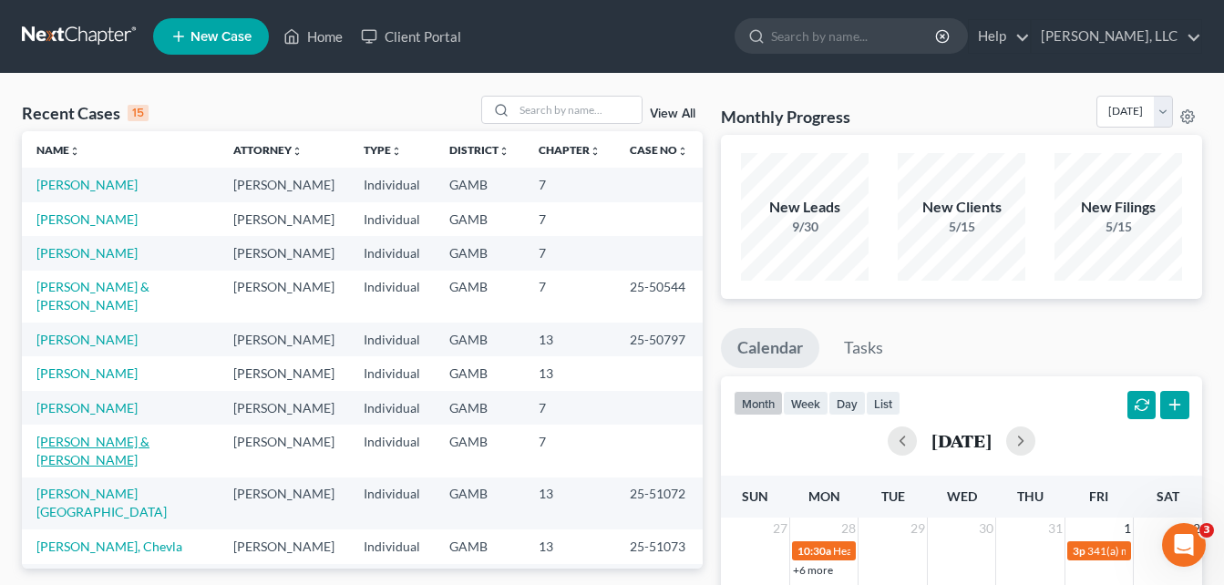
click at [72, 434] on link "[PERSON_NAME] & [PERSON_NAME]" at bounding box center [92, 451] width 113 height 34
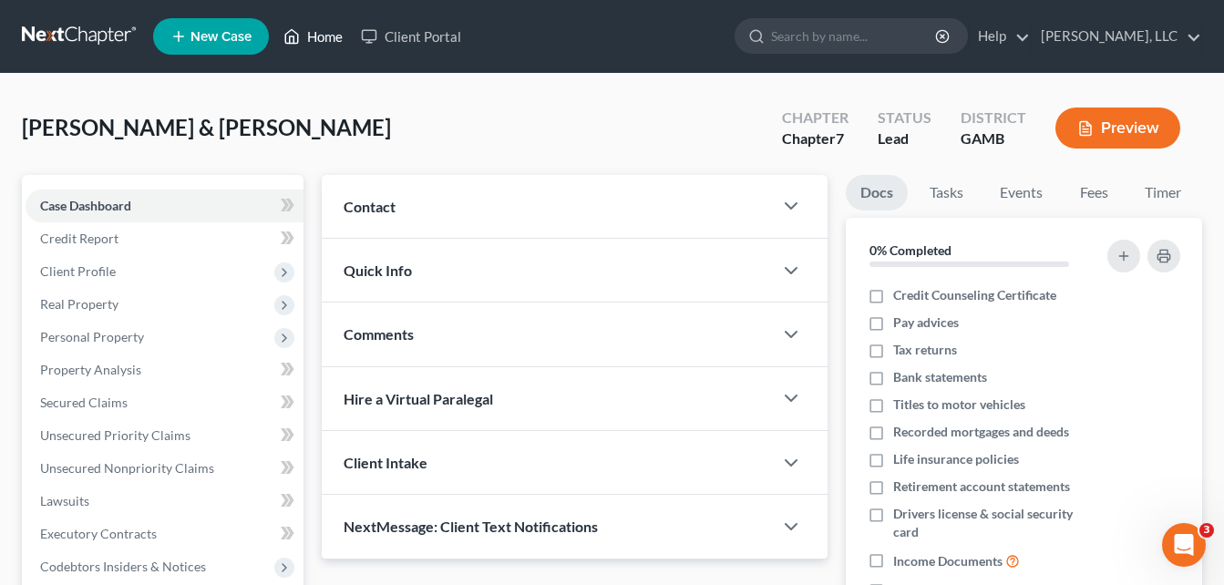
click at [318, 36] on link "Home" at bounding box center [312, 36] width 77 height 33
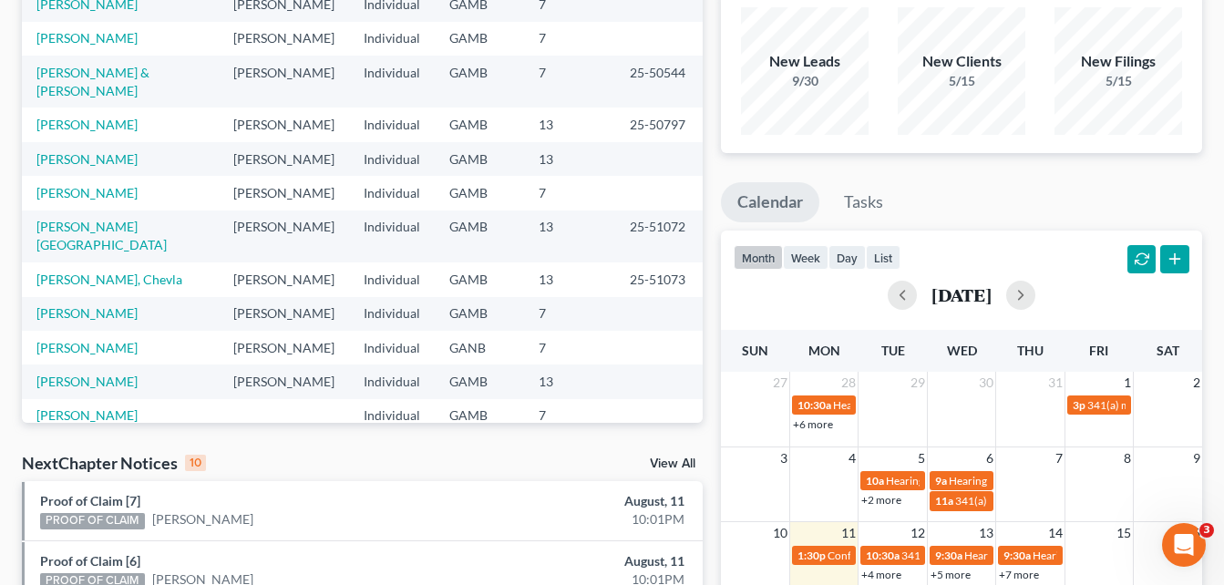
scroll to position [143, 0]
